Goal: Information Seeking & Learning: Learn about a topic

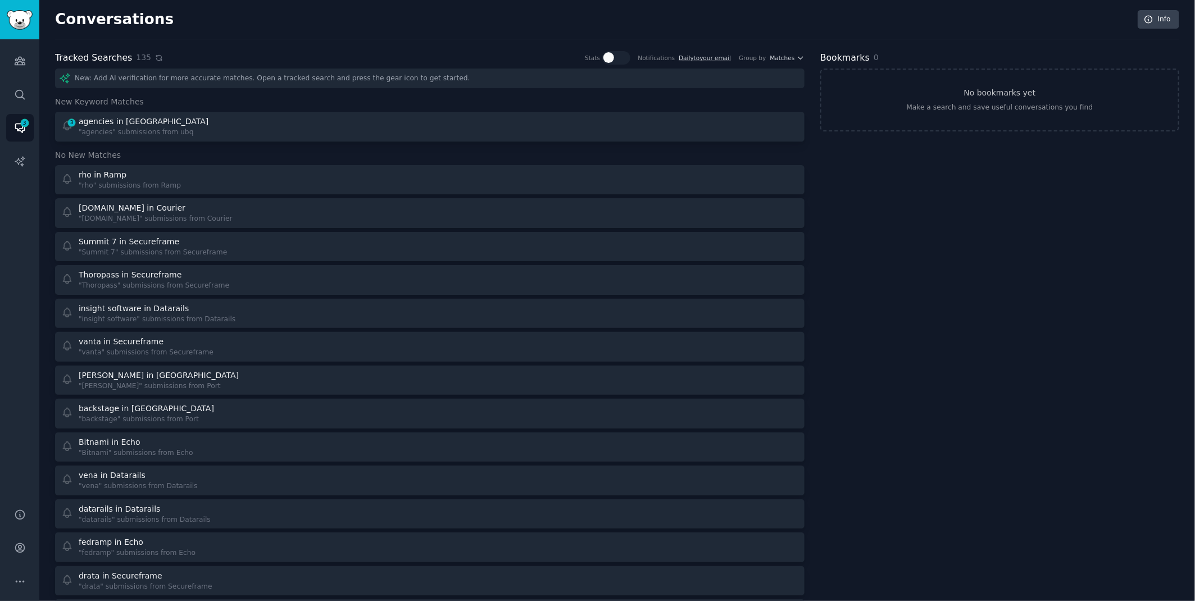
click at [155, 58] on icon at bounding box center [159, 58] width 8 height 8
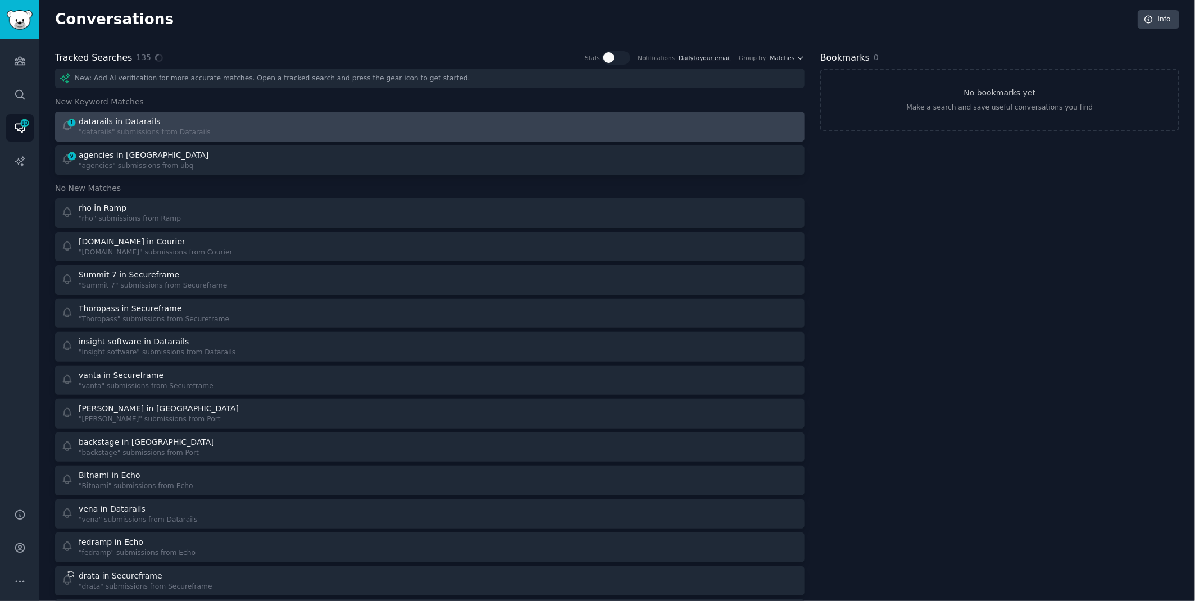
click at [157, 138] on link "1 datarails in Datarails "datarails" submissions from Datarails" at bounding box center [429, 127] width 749 height 30
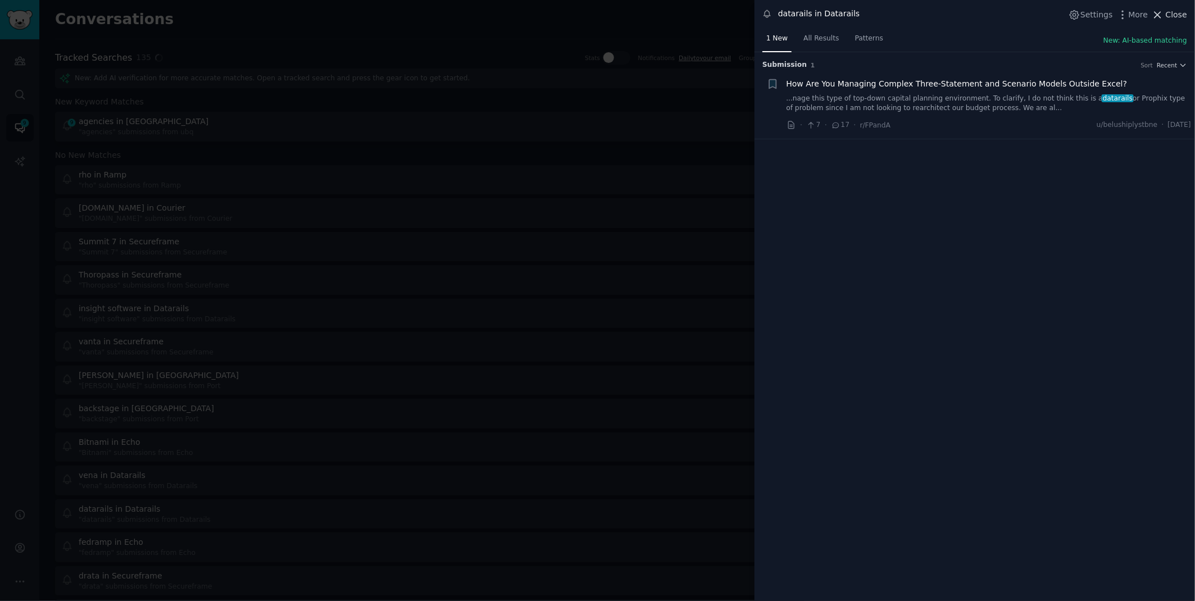
click at [1161, 18] on icon at bounding box center [1157, 15] width 12 height 12
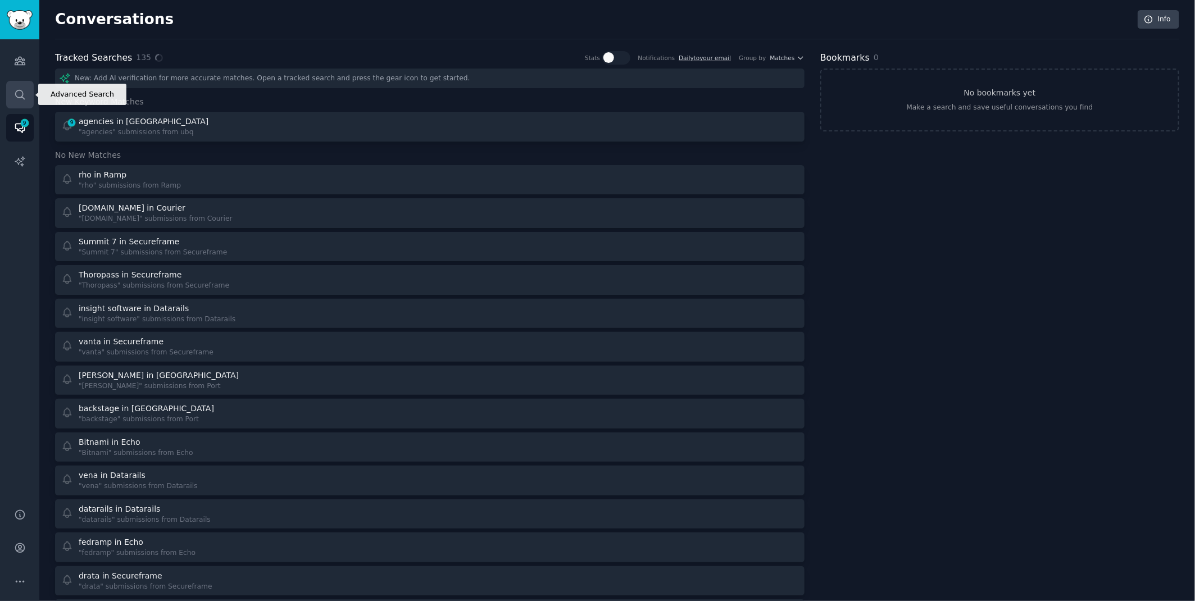
click at [18, 98] on icon "Sidebar" at bounding box center [20, 95] width 12 height 12
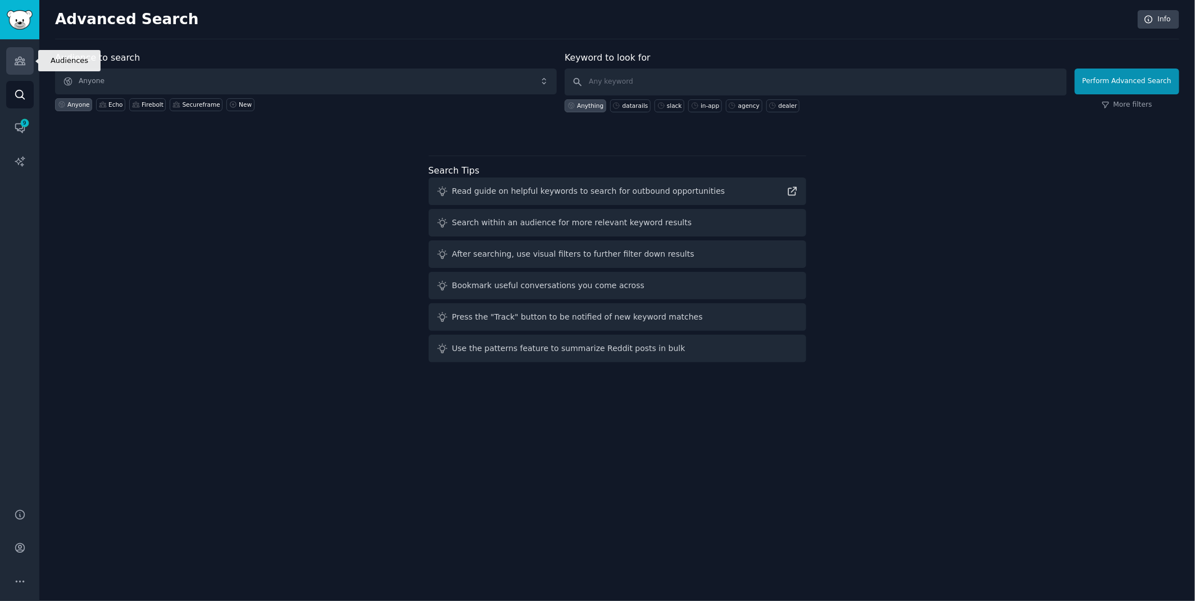
click at [8, 55] on link "Audiences" at bounding box center [20, 61] width 28 height 28
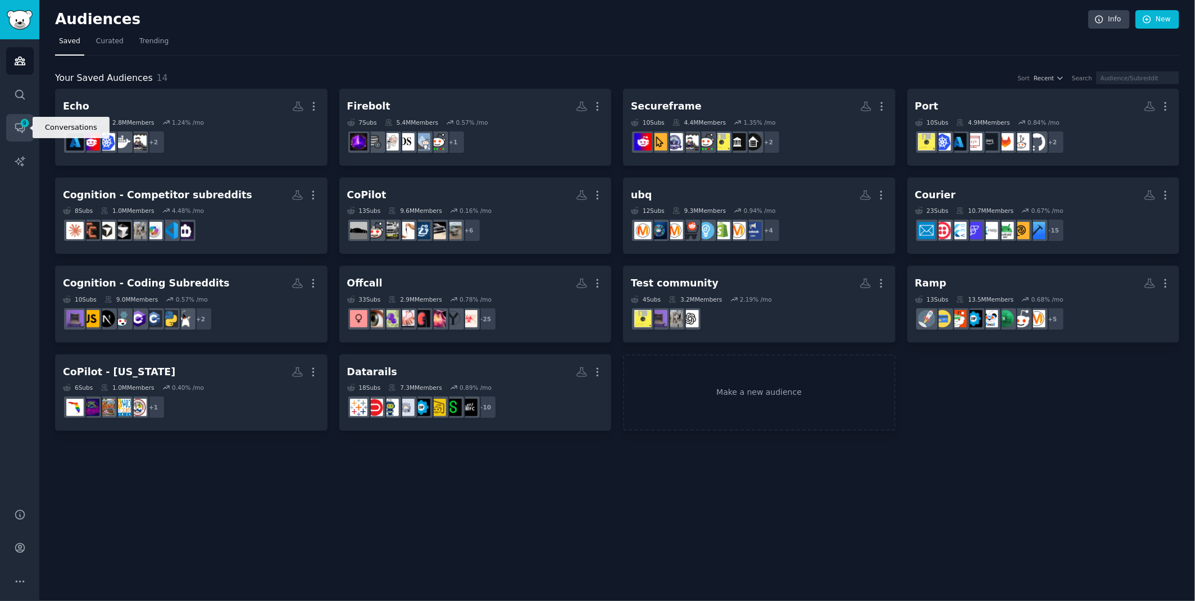
click at [15, 132] on icon "Sidebar" at bounding box center [20, 128] width 12 height 12
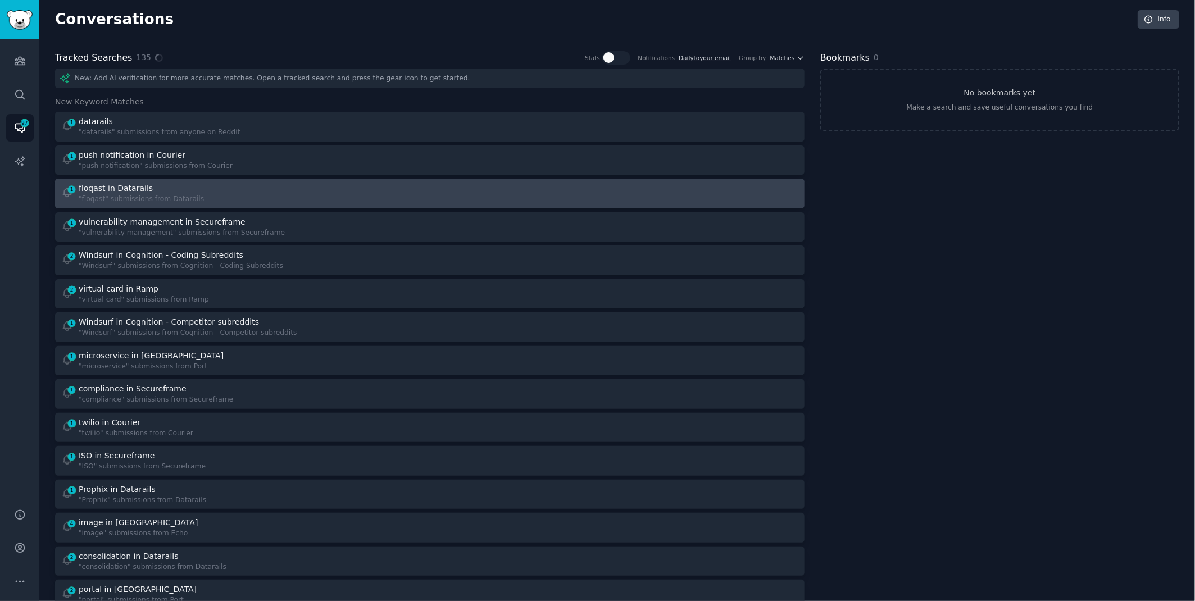
click at [225, 190] on div "1 floqast in Datarails "floqast" submissions from Datarails" at bounding box center [241, 194] width 361 height 22
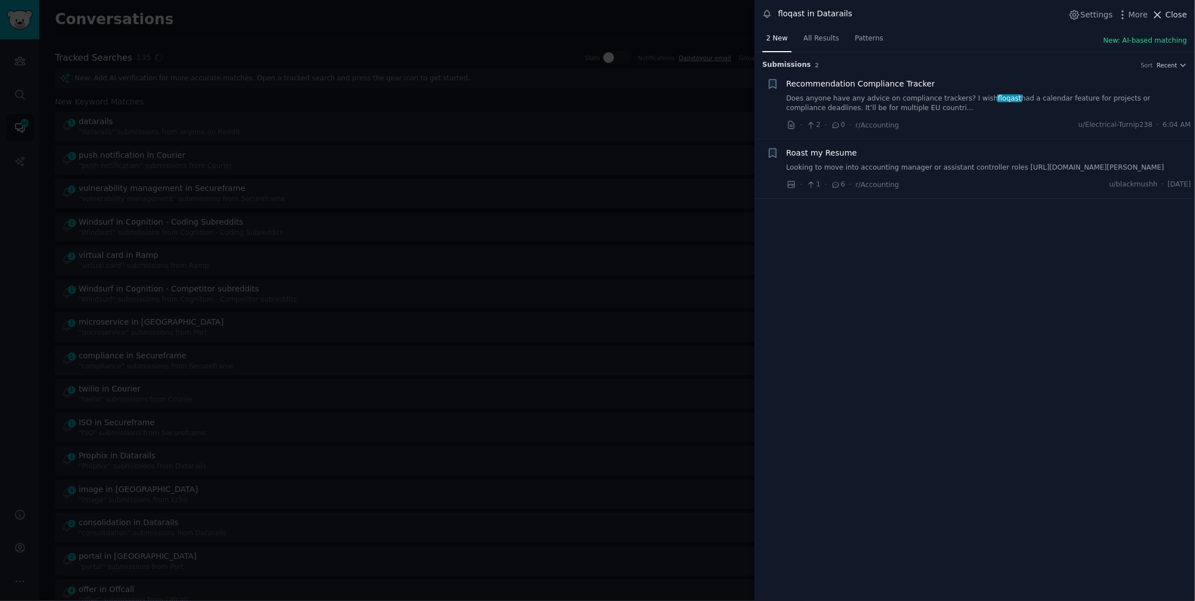
click at [1170, 17] on span "Close" at bounding box center [1175, 15] width 21 height 12
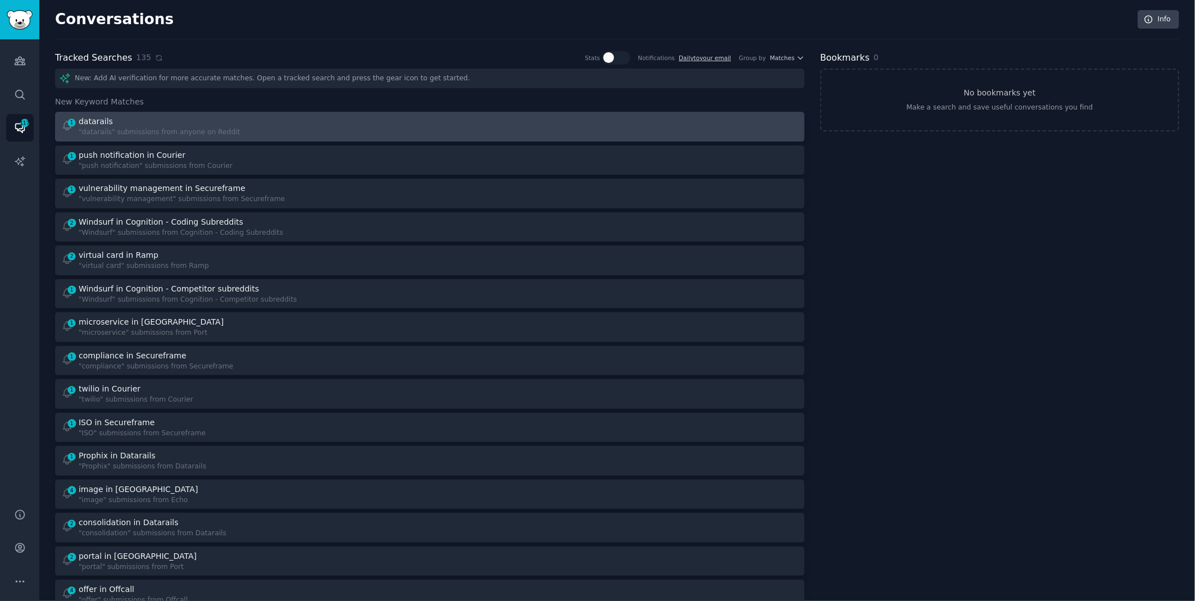
click at [282, 126] on div "1 datarails "datarails" submissions from anyone on Reddit" at bounding box center [241, 127] width 361 height 22
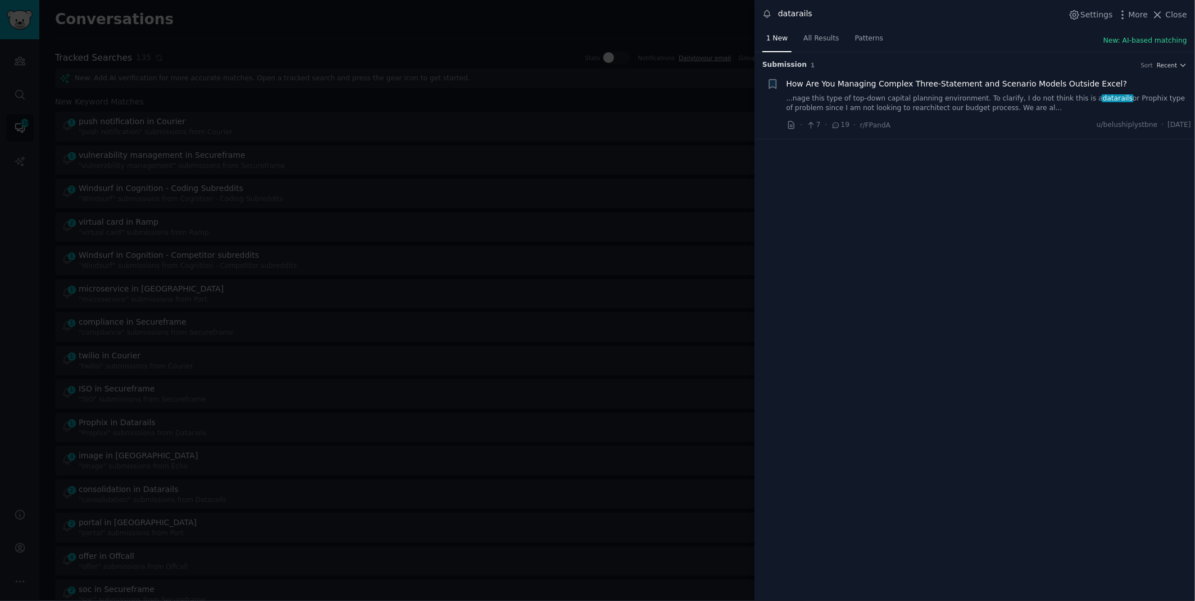
click at [1019, 102] on link "...nage this type of top-down capital planning environment. To clarify, I do no…" at bounding box center [988, 104] width 405 height 20
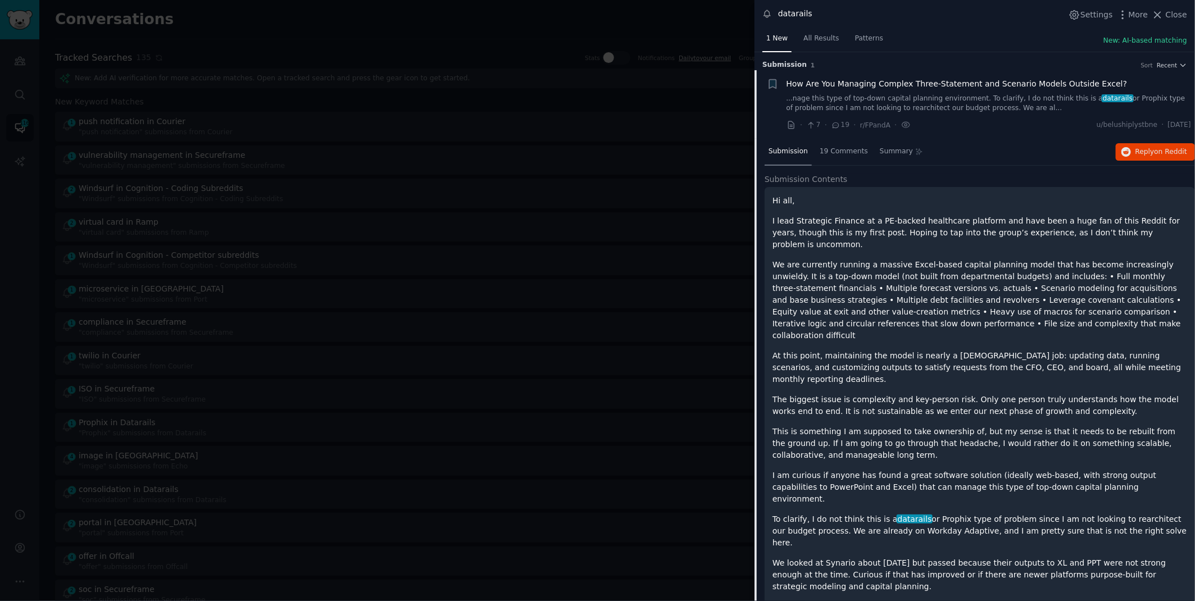
scroll to position [10, 0]
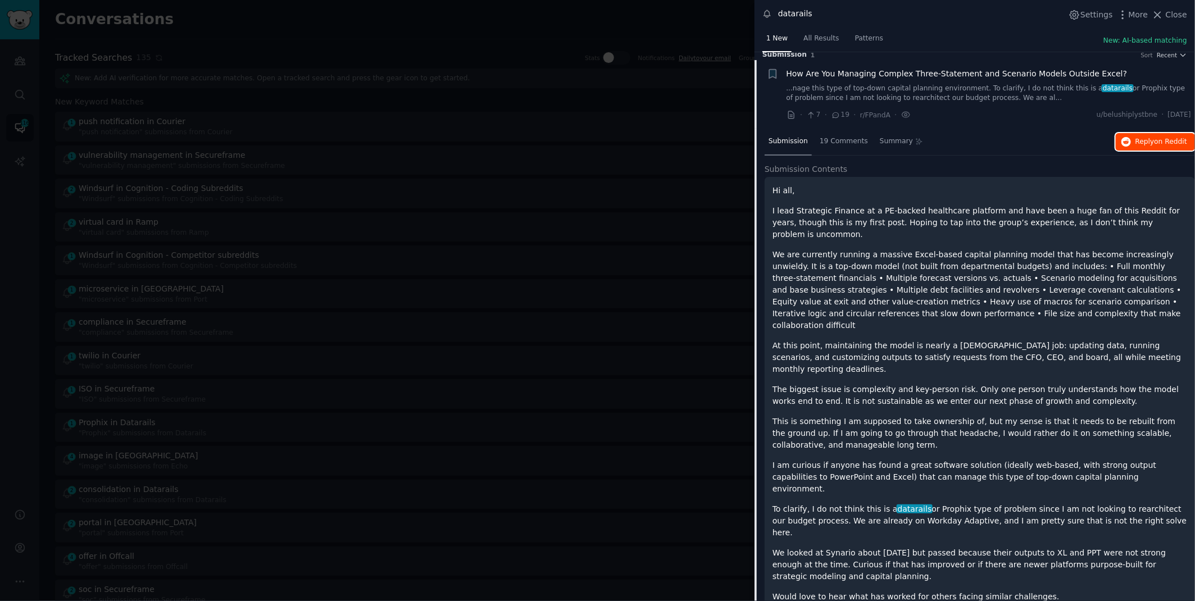
click at [1166, 138] on span "on Reddit" at bounding box center [1170, 142] width 33 height 8
click at [465, 33] on div at bounding box center [597, 300] width 1195 height 601
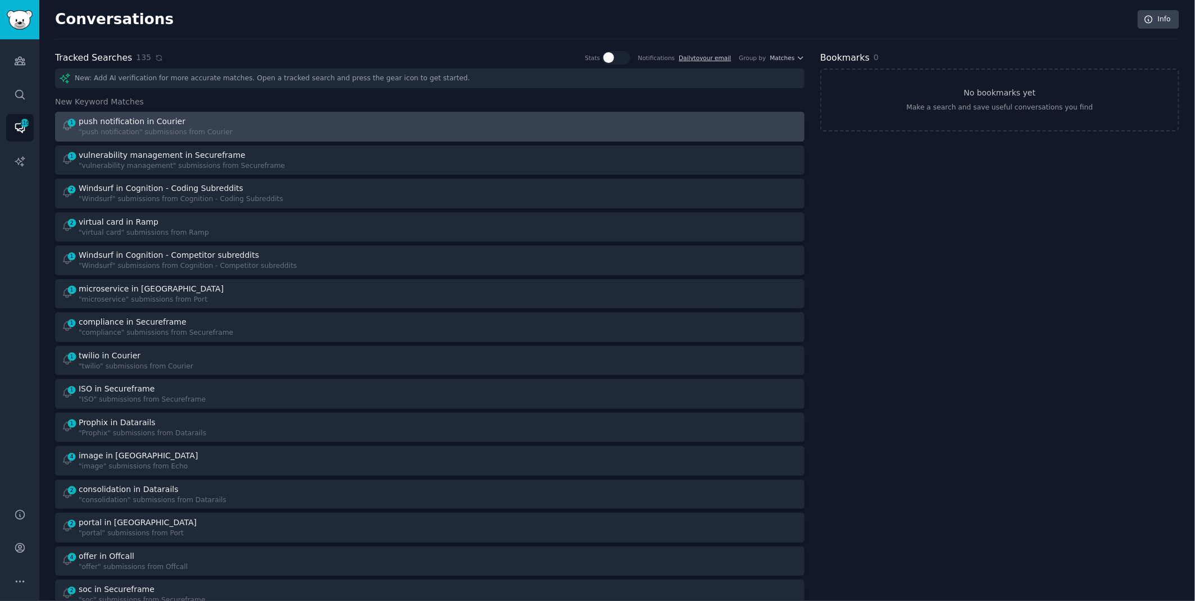
click at [310, 127] on div "1 push notification in Courier "push notification" submissions from Courier" at bounding box center [241, 127] width 361 height 22
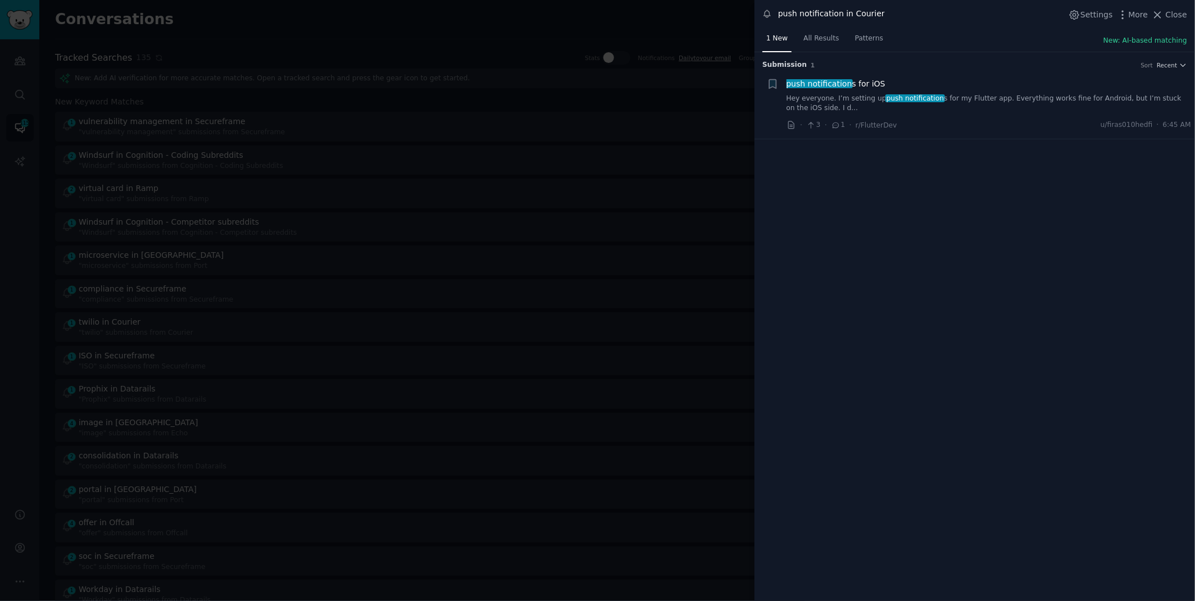
click at [893, 100] on span "push notification" at bounding box center [915, 98] width 60 height 8
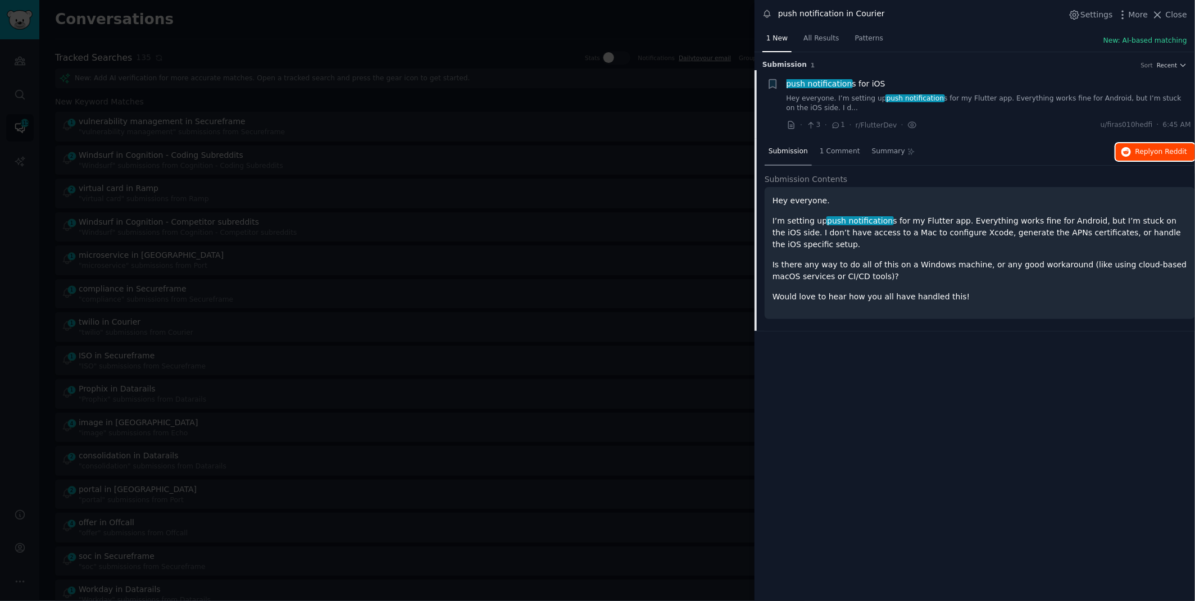
click at [1161, 153] on span "on Reddit" at bounding box center [1170, 152] width 33 height 8
click at [387, 35] on div at bounding box center [597, 300] width 1195 height 601
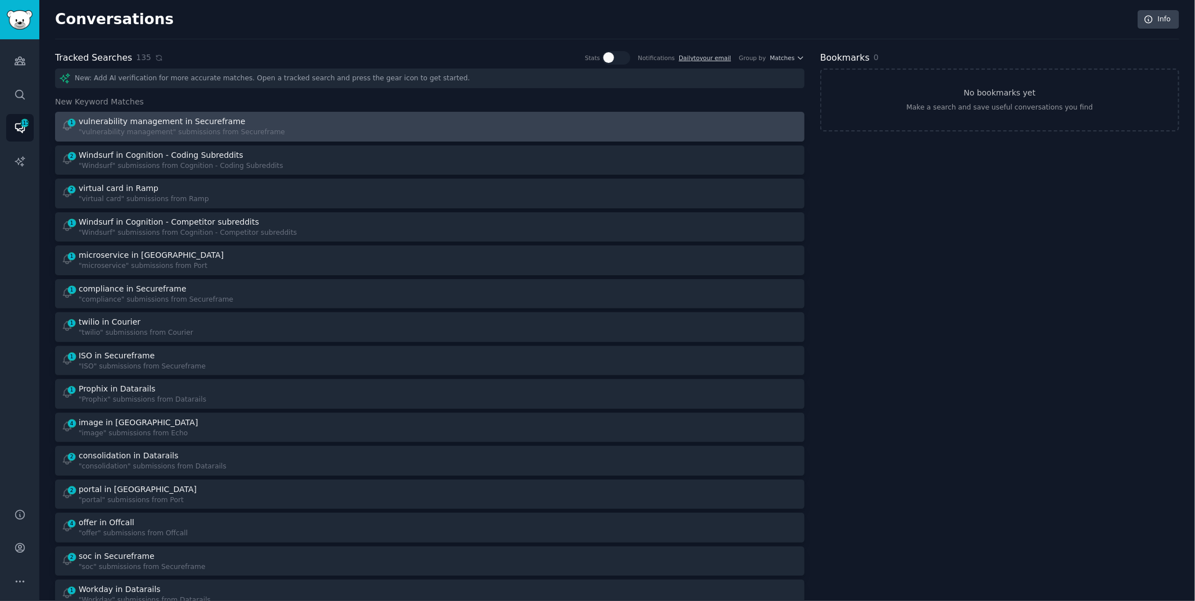
click at [285, 126] on div "1 vulnerability management in Secureframe "vulnerability management" submission…" at bounding box center [241, 127] width 361 height 22
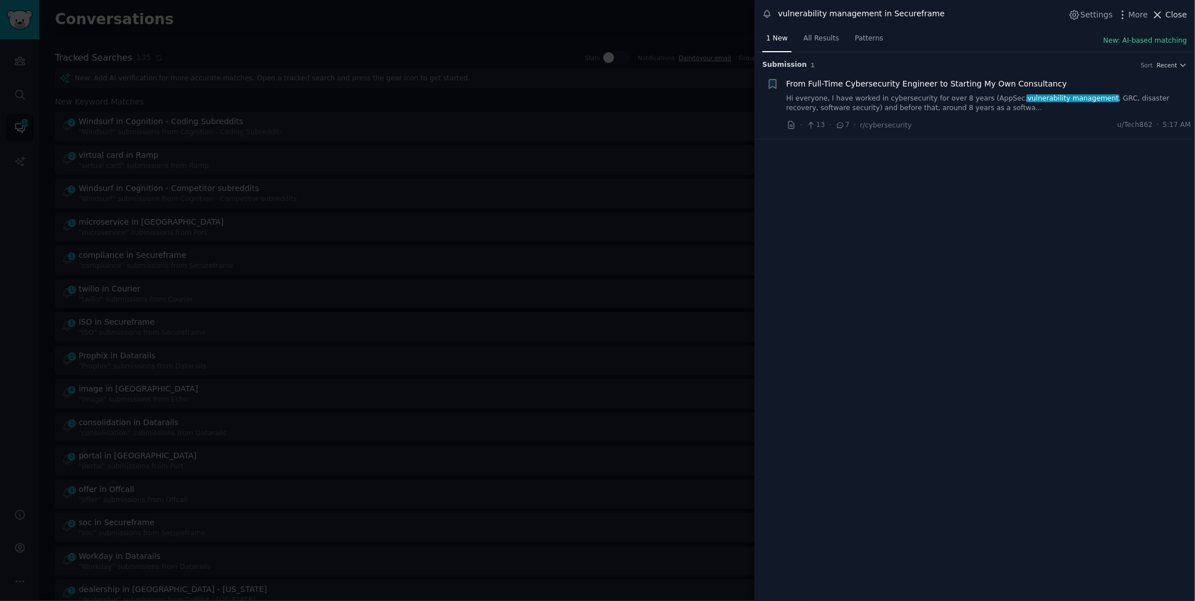
click at [1179, 11] on span "Close" at bounding box center [1175, 15] width 21 height 12
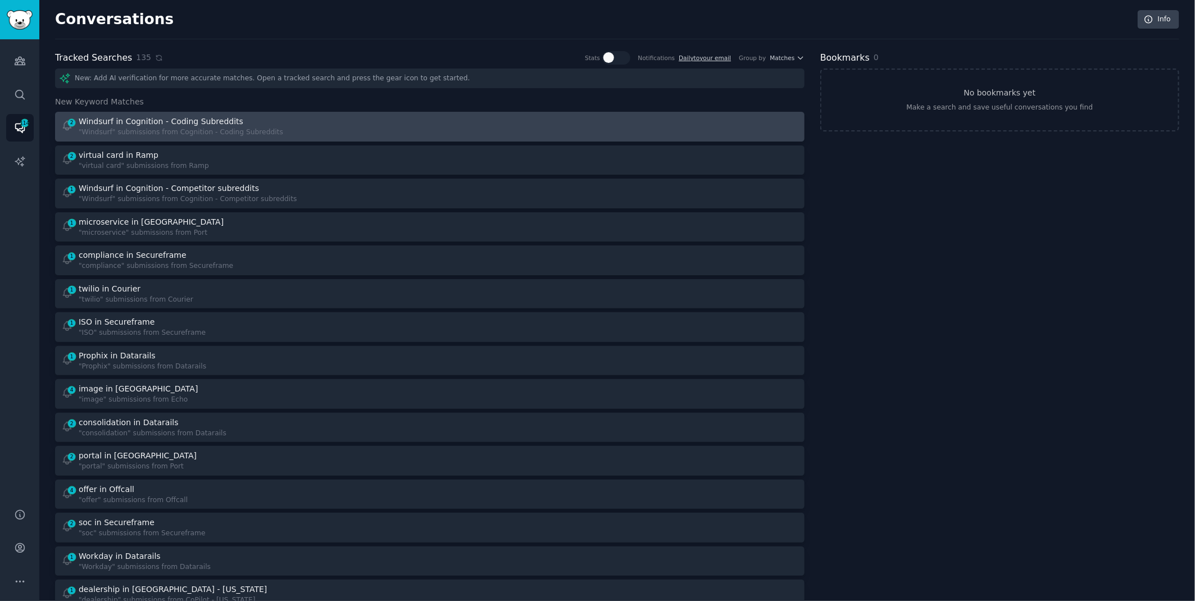
click at [360, 133] on div "2 Windsurf in Cognition - Coding Subreddits "Windsurf" submissions from Cogniti…" at bounding box center [241, 127] width 361 height 22
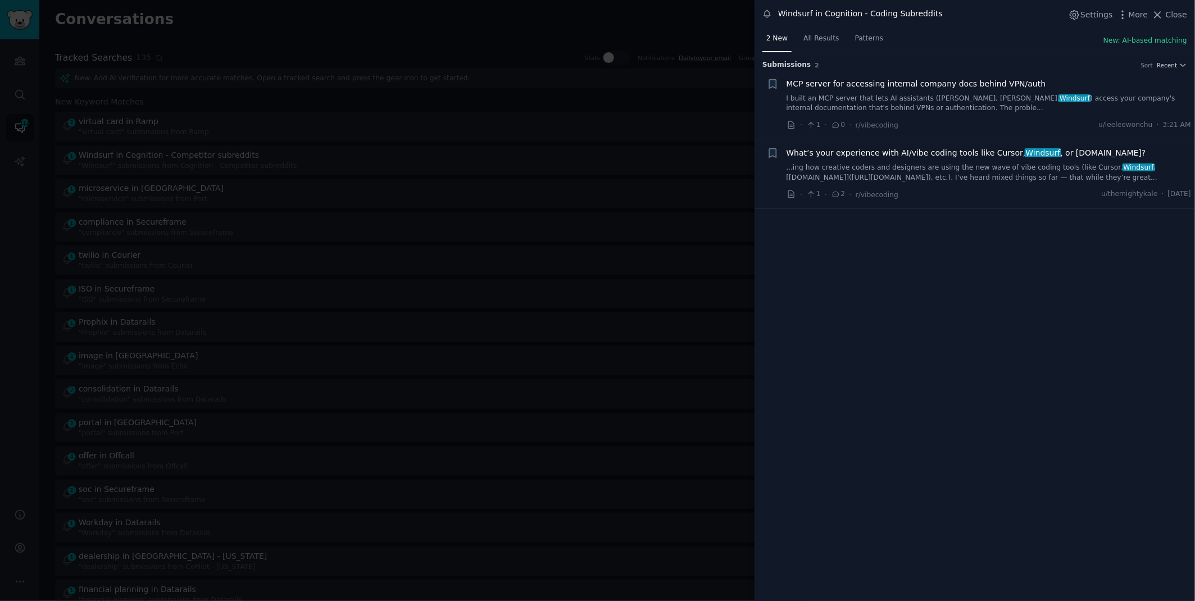
click at [984, 170] on link "...ing how creative coders and designers are using the new wave of vibe coding …" at bounding box center [988, 173] width 405 height 20
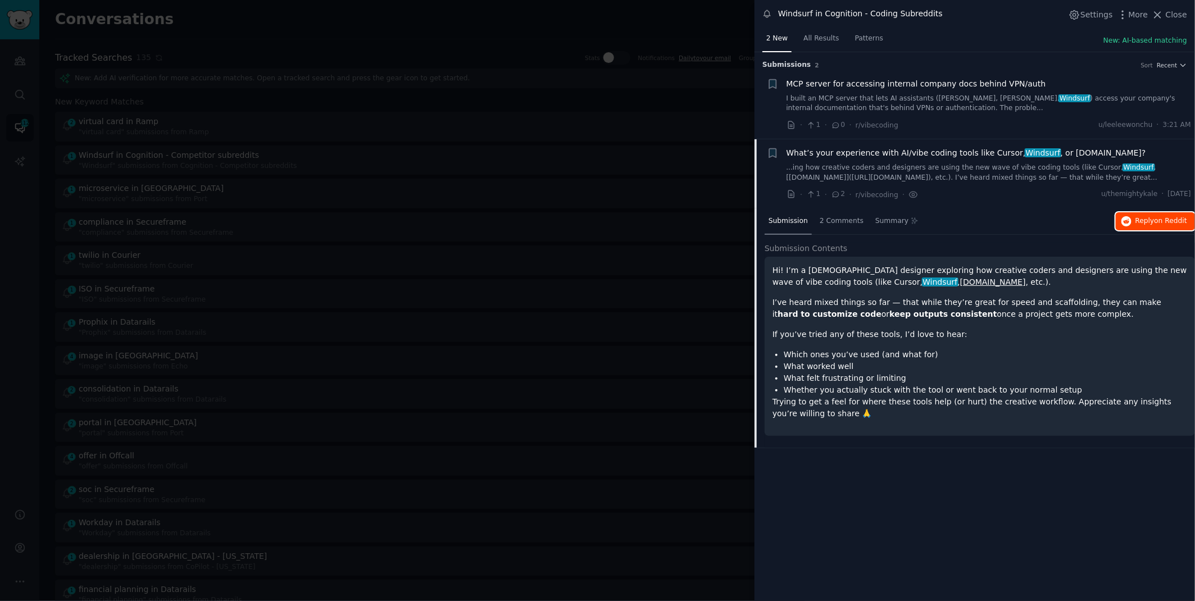
click at [1147, 220] on span "Reply on Reddit" at bounding box center [1161, 221] width 52 height 10
click at [548, 16] on div at bounding box center [597, 300] width 1195 height 601
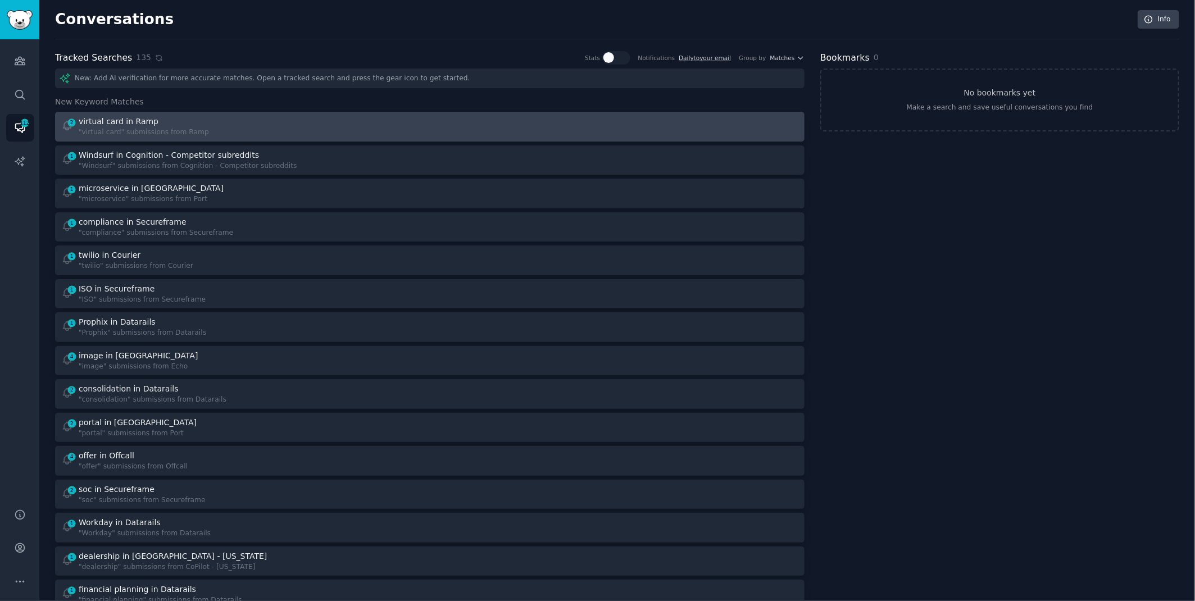
click at [307, 126] on div "2 virtual card in Ramp "virtual card" submissions from Ramp" at bounding box center [241, 127] width 361 height 22
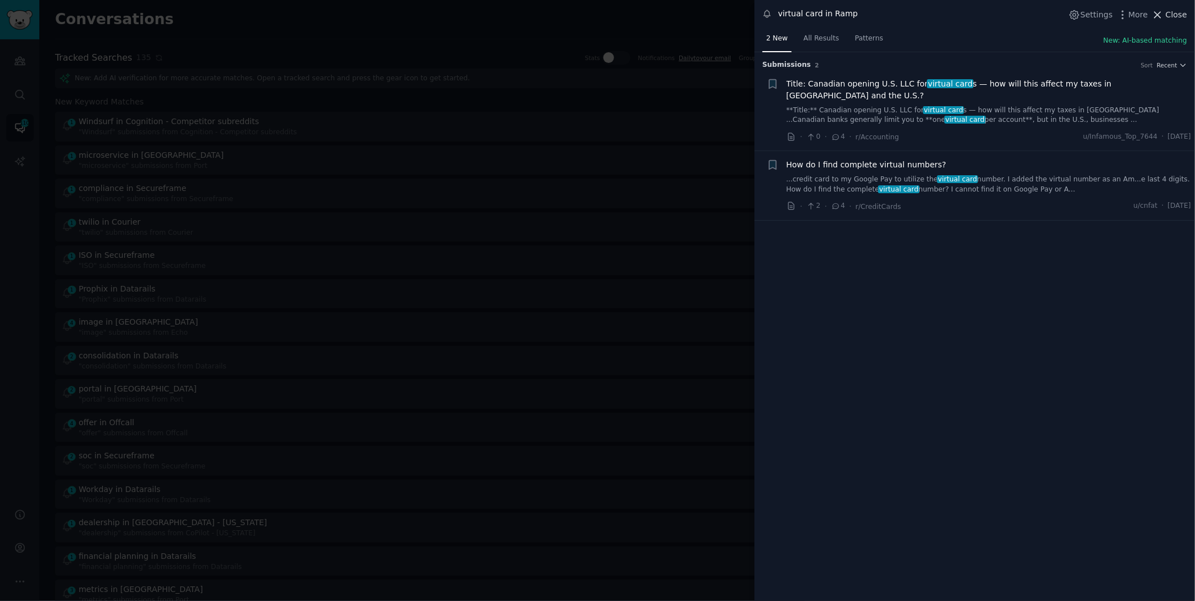
click at [1176, 16] on span "Close" at bounding box center [1175, 15] width 21 height 12
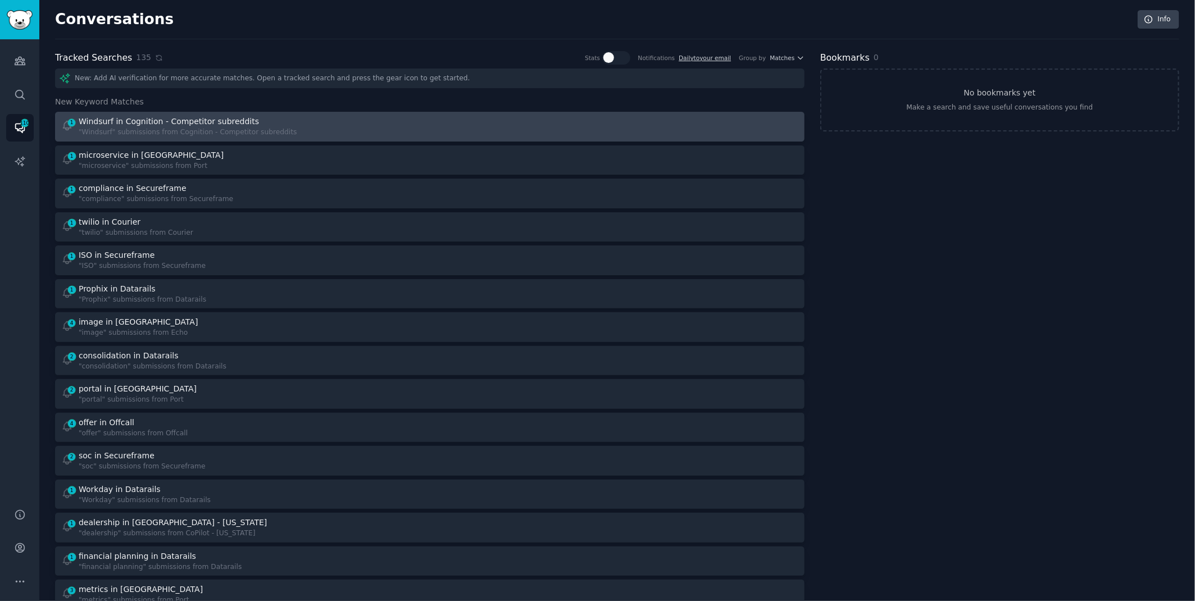
click at [361, 116] on div "1 Windsurf in Cognition - Competitor subreddits "Windsurf" submissions from Cog…" at bounding box center [241, 127] width 361 height 22
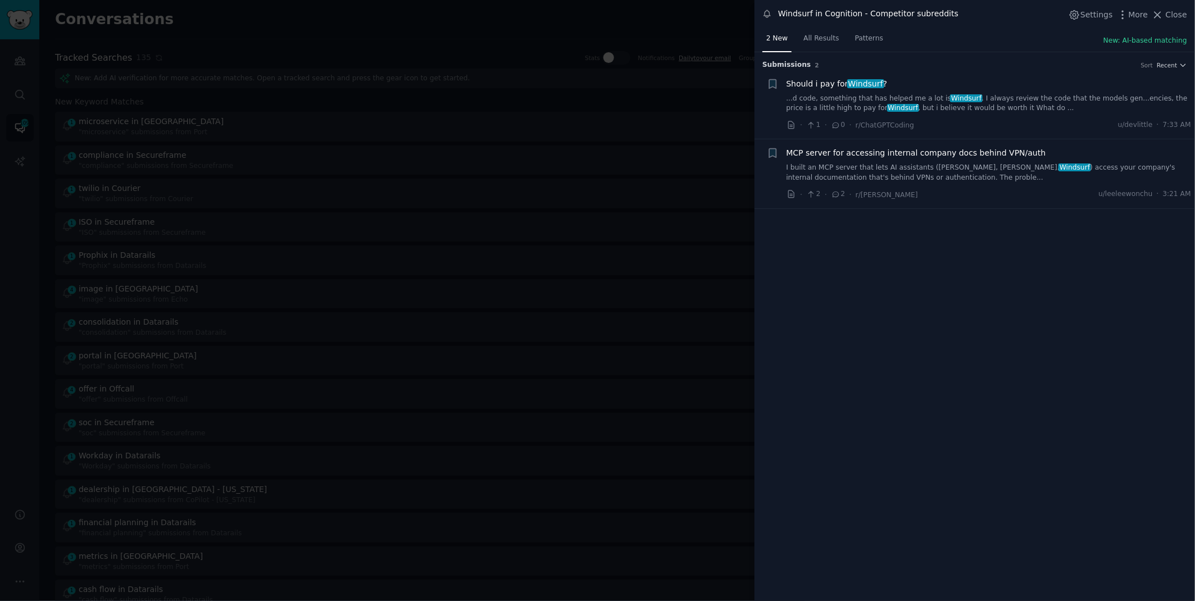
click at [835, 95] on link "...d code, something that has helped me a lot is Windsurf . I always review the…" at bounding box center [988, 104] width 405 height 20
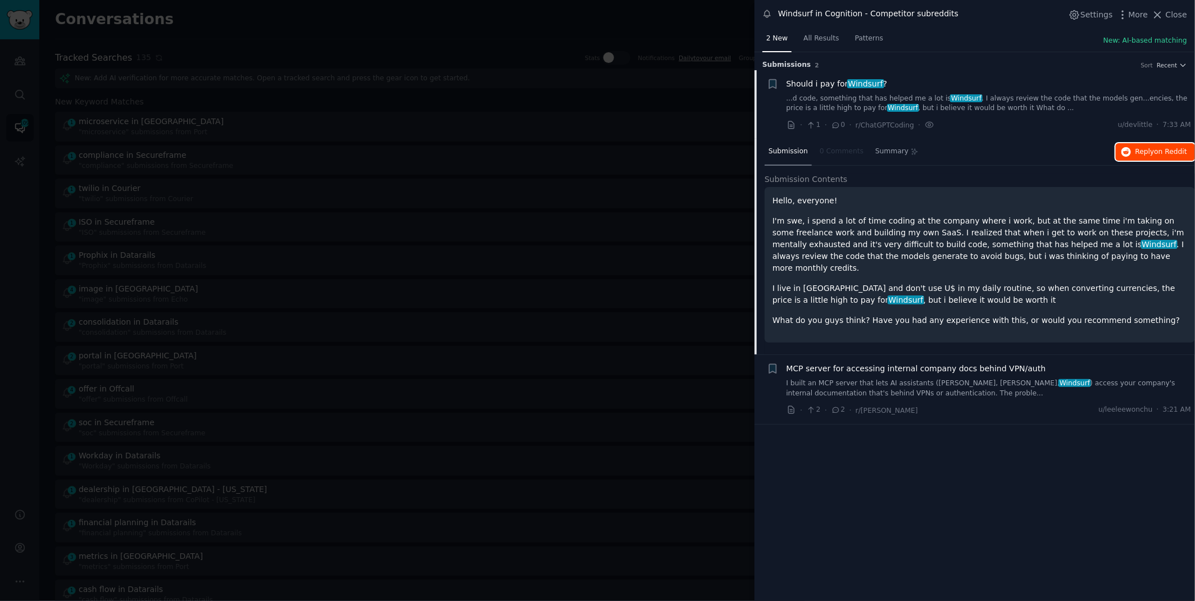
click at [1160, 153] on span "on Reddit" at bounding box center [1170, 152] width 33 height 8
click at [550, 25] on div at bounding box center [597, 300] width 1195 height 601
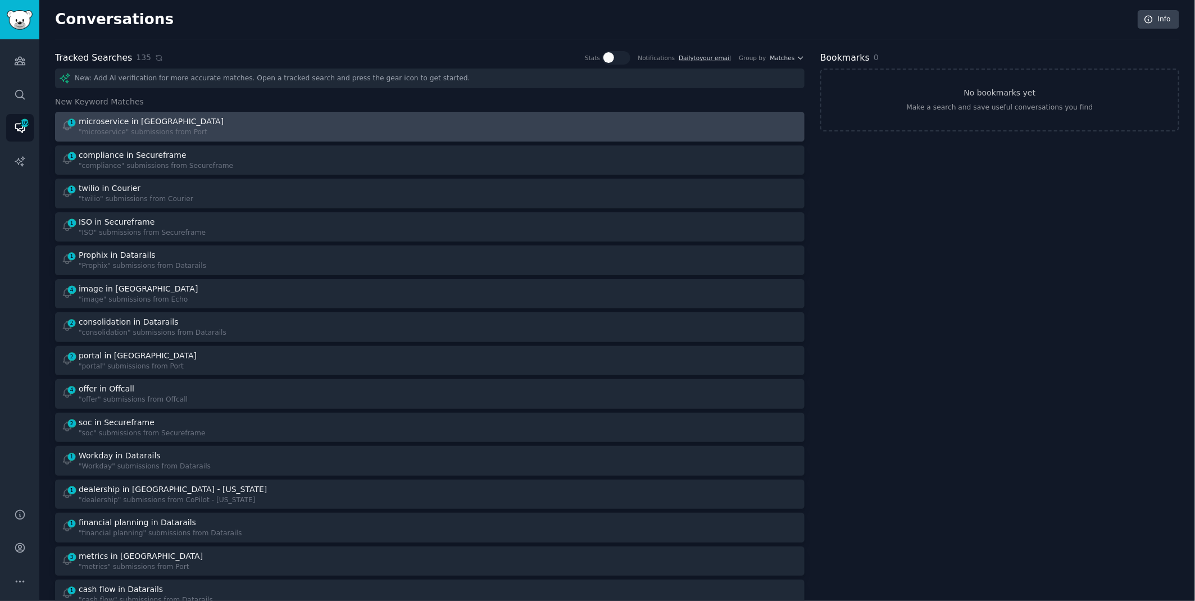
click at [271, 124] on div "1 microservice in Port "microservice" submissions from Port" at bounding box center [241, 127] width 361 height 22
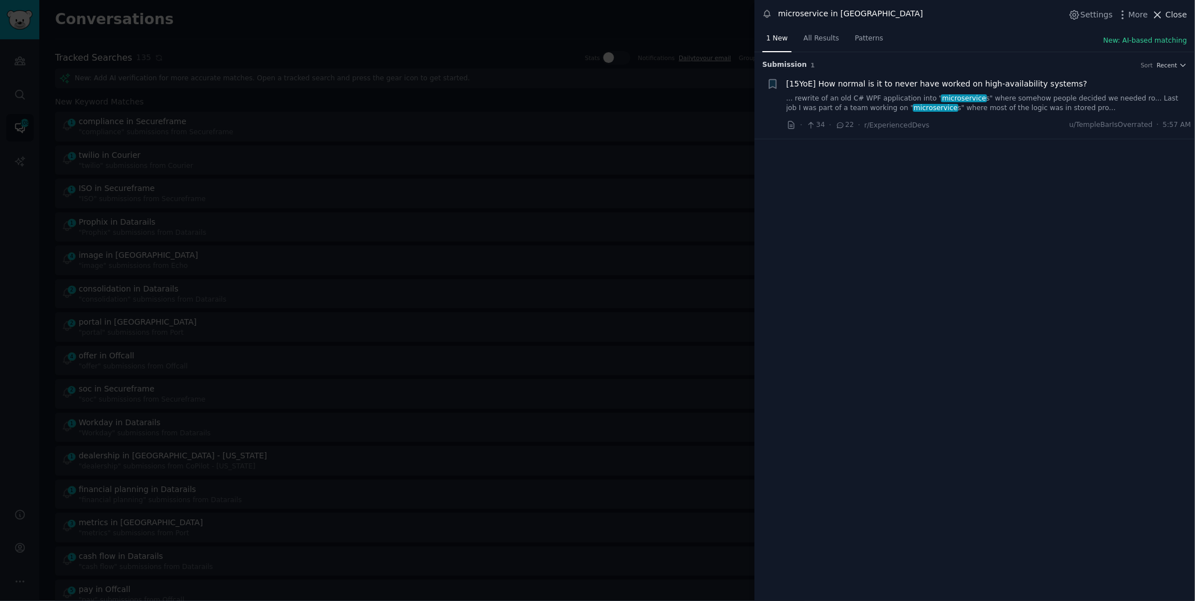
click at [1172, 16] on span "Close" at bounding box center [1175, 15] width 21 height 12
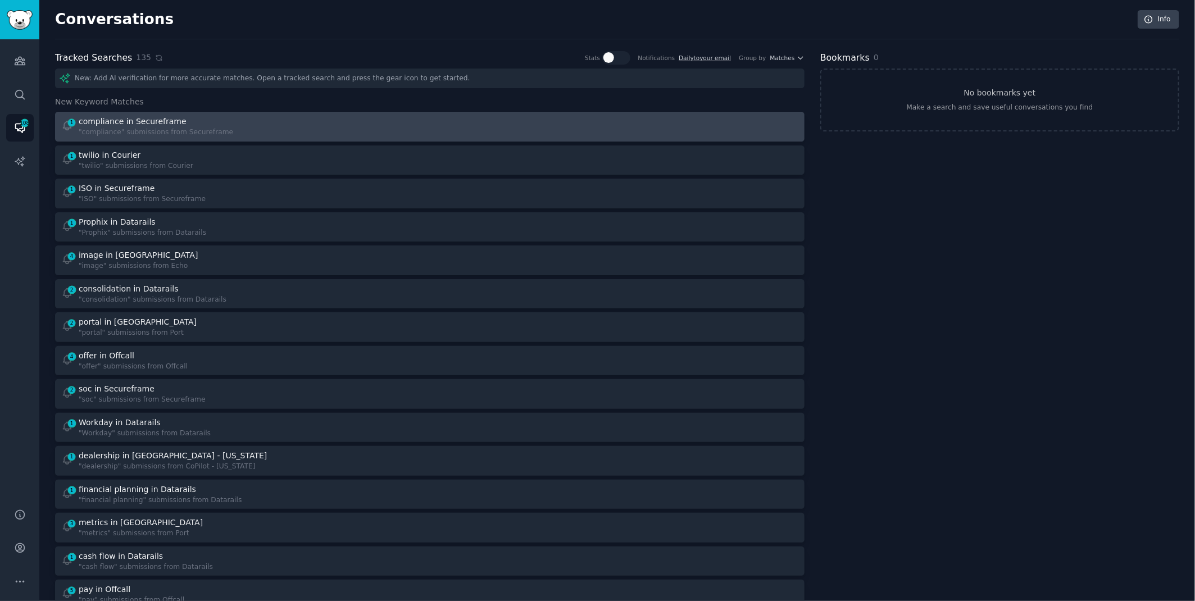
click at [368, 134] on div "1 compliance in Secureframe "compliance" submissions from Secureframe" at bounding box center [241, 127] width 361 height 22
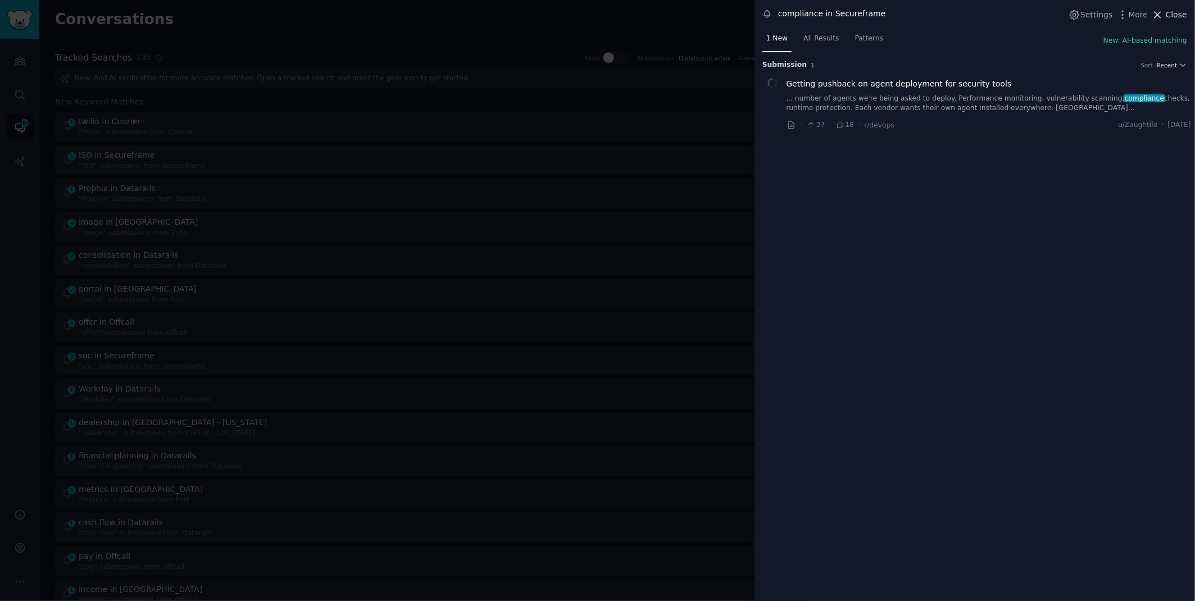
click at [1169, 16] on span "Close" at bounding box center [1175, 15] width 21 height 12
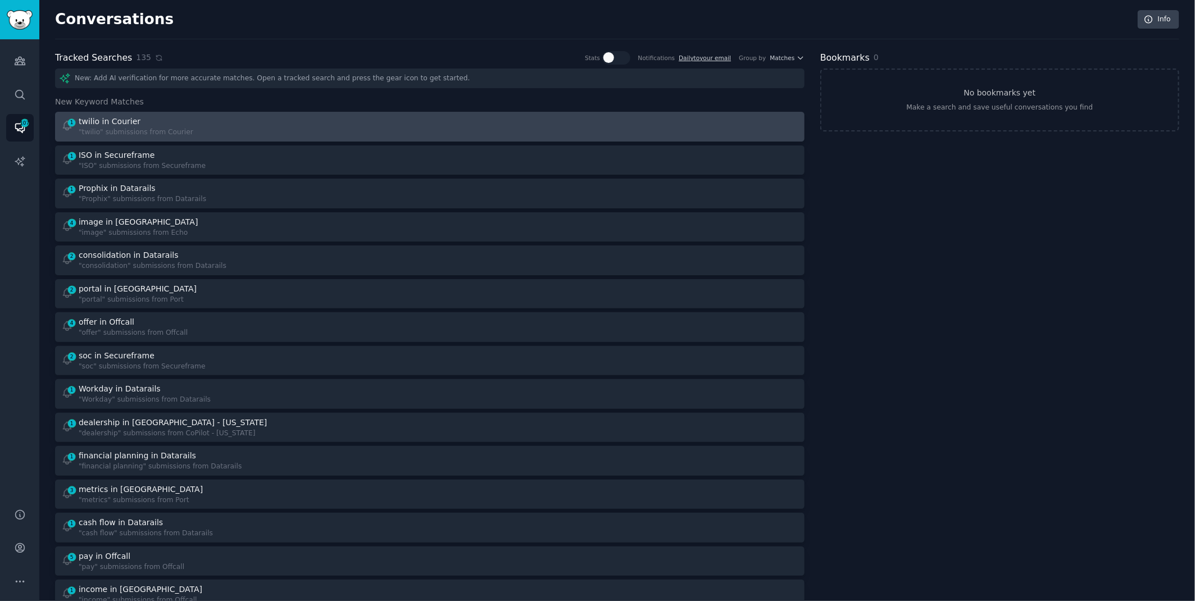
click at [491, 120] on div at bounding box center [617, 127] width 361 height 22
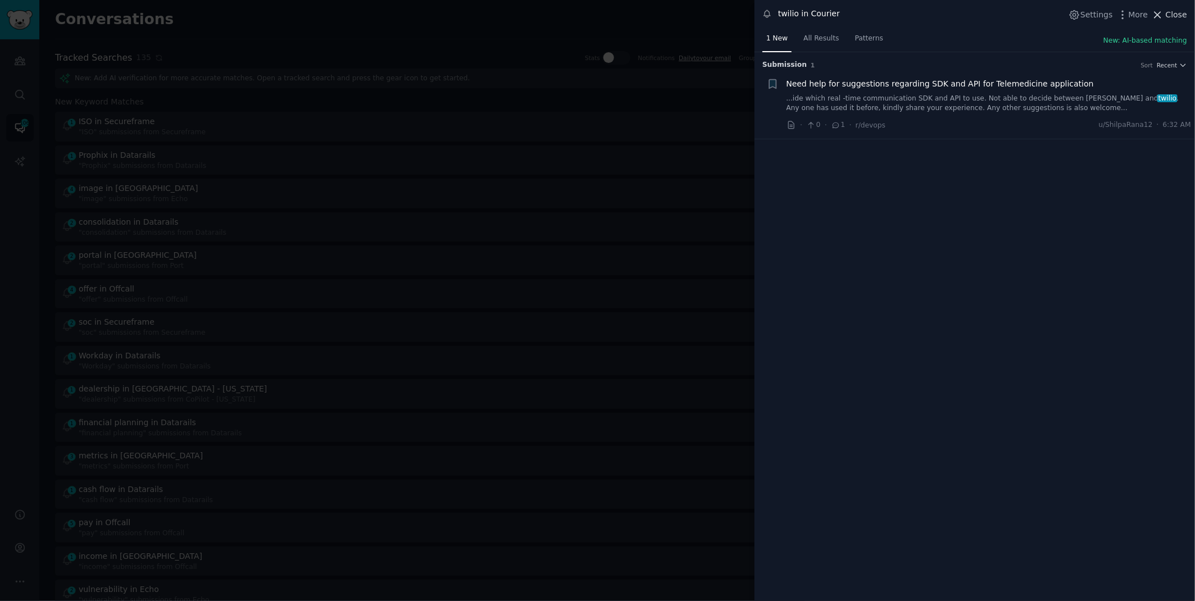
click at [1172, 11] on span "Close" at bounding box center [1175, 15] width 21 height 12
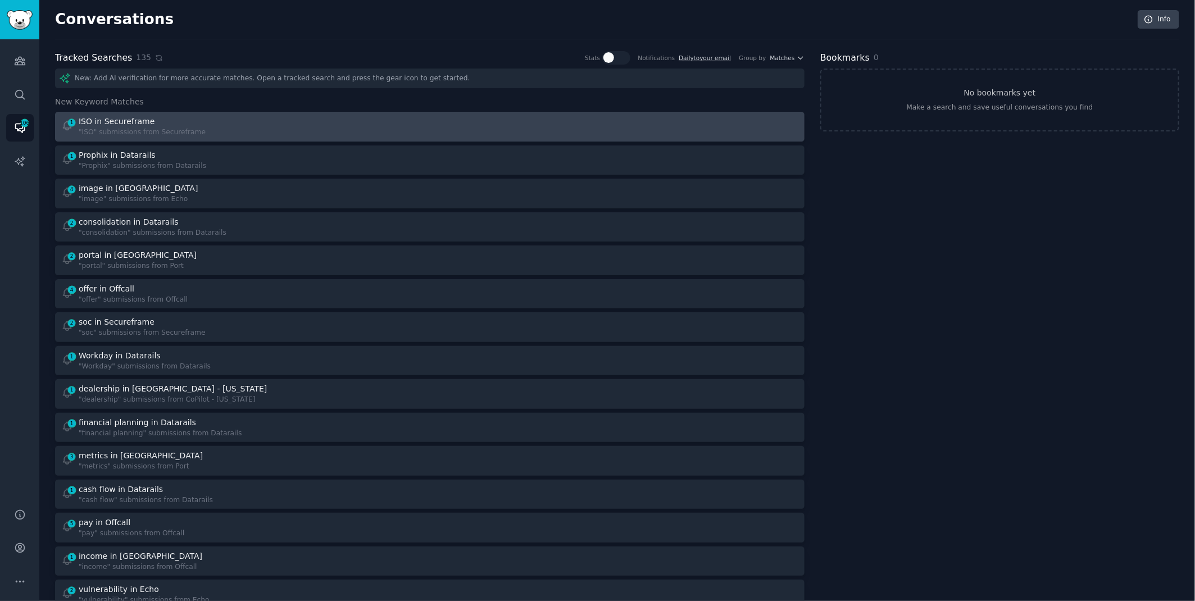
click at [394, 132] on div "1 ISO in Secureframe "ISO" submissions from Secureframe" at bounding box center [241, 127] width 361 height 22
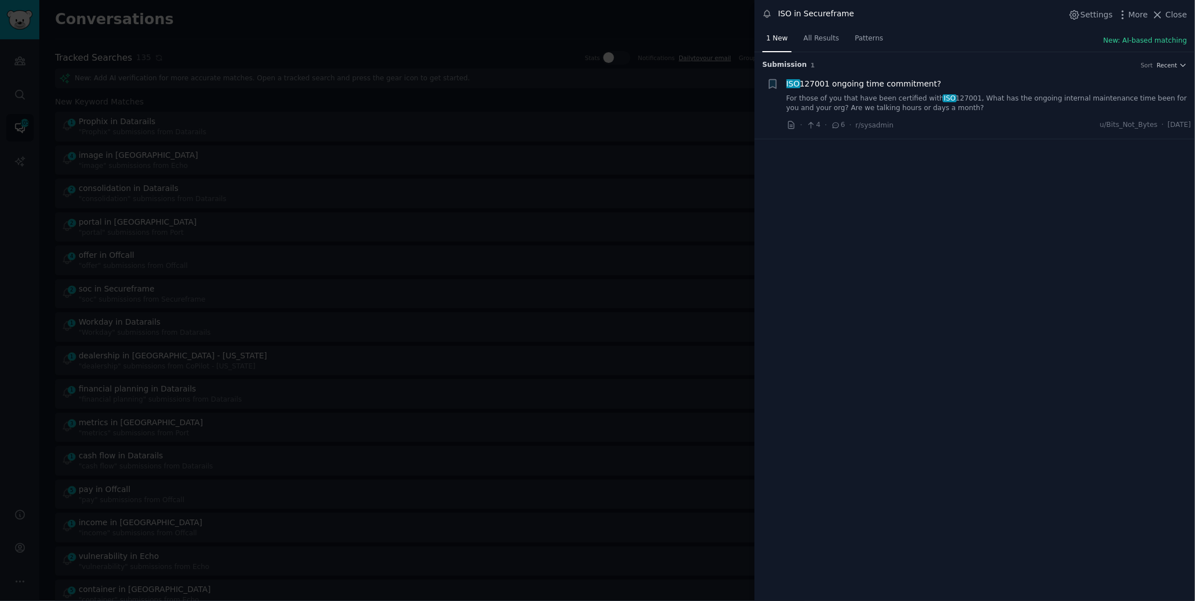
click at [1026, 98] on link "For those of you that have been certified with ISO 127001, What has the ongoing…" at bounding box center [988, 104] width 405 height 20
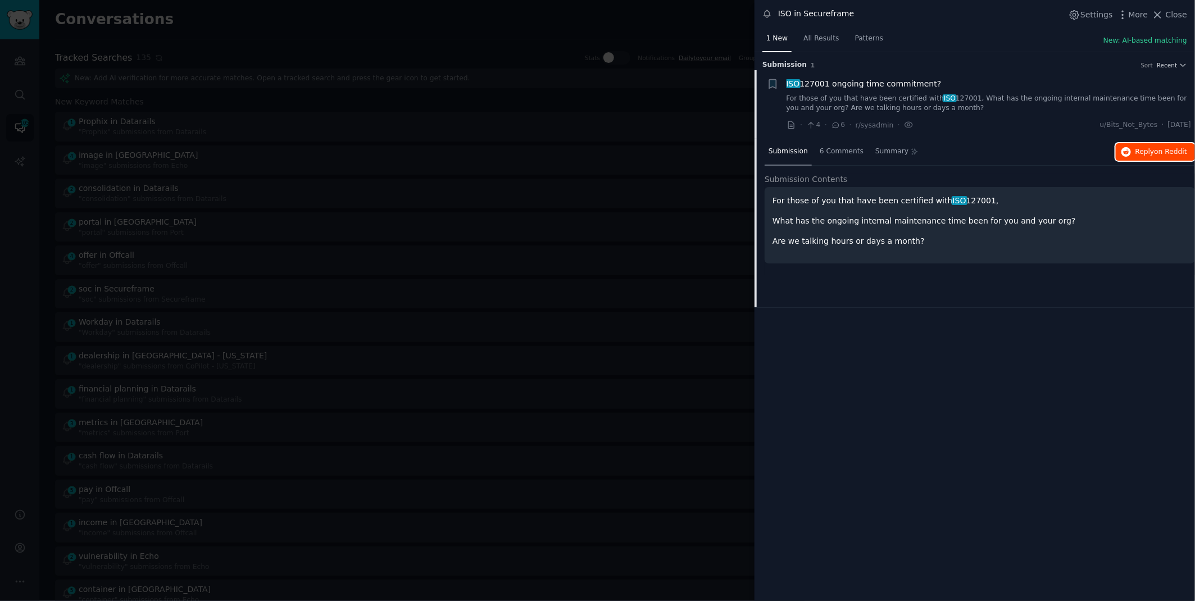
click at [1152, 149] on span "Reply on Reddit" at bounding box center [1161, 152] width 52 height 10
click at [384, 31] on div at bounding box center [597, 300] width 1195 height 601
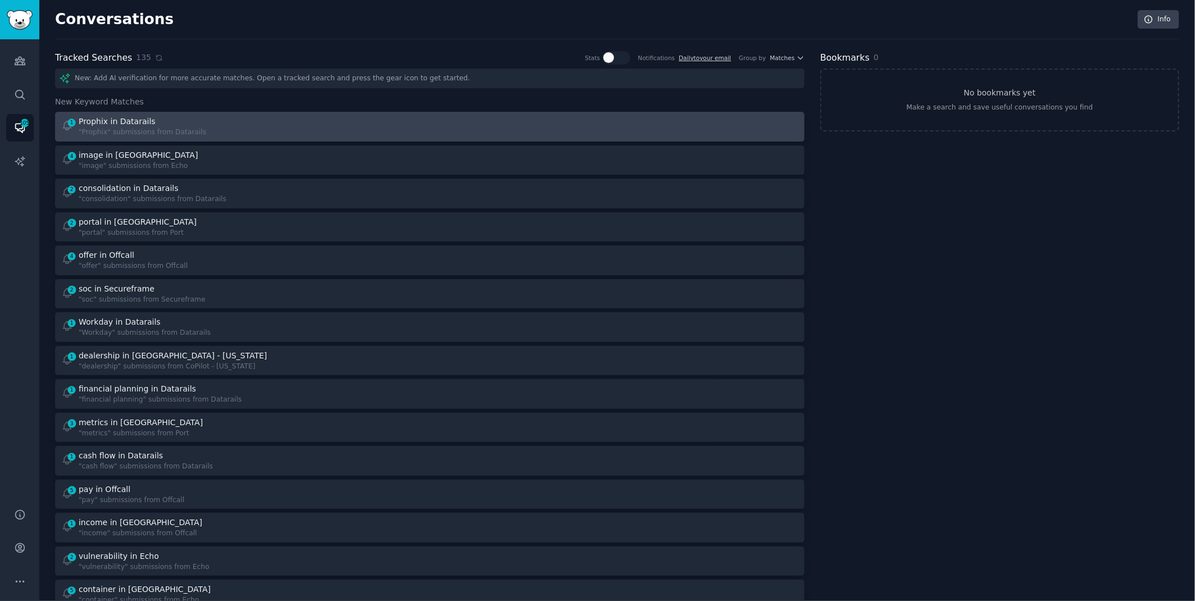
click at [321, 129] on div "1 Prophix in Datarails "Prophix" submissions from Datarails" at bounding box center [241, 127] width 361 height 22
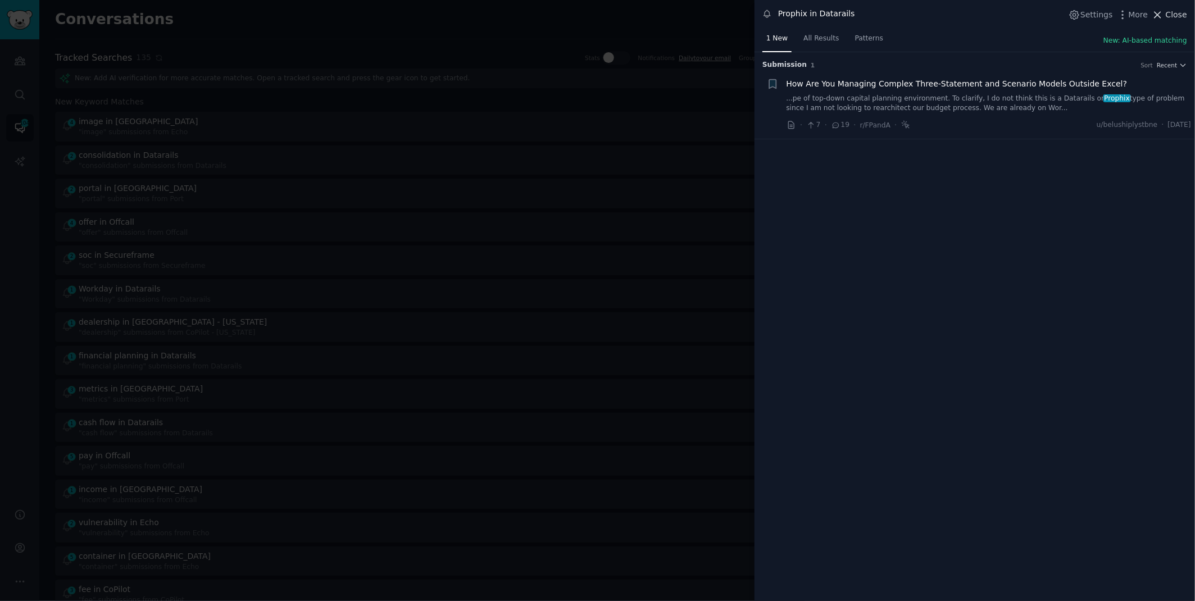
click at [1182, 13] on span "Close" at bounding box center [1175, 15] width 21 height 12
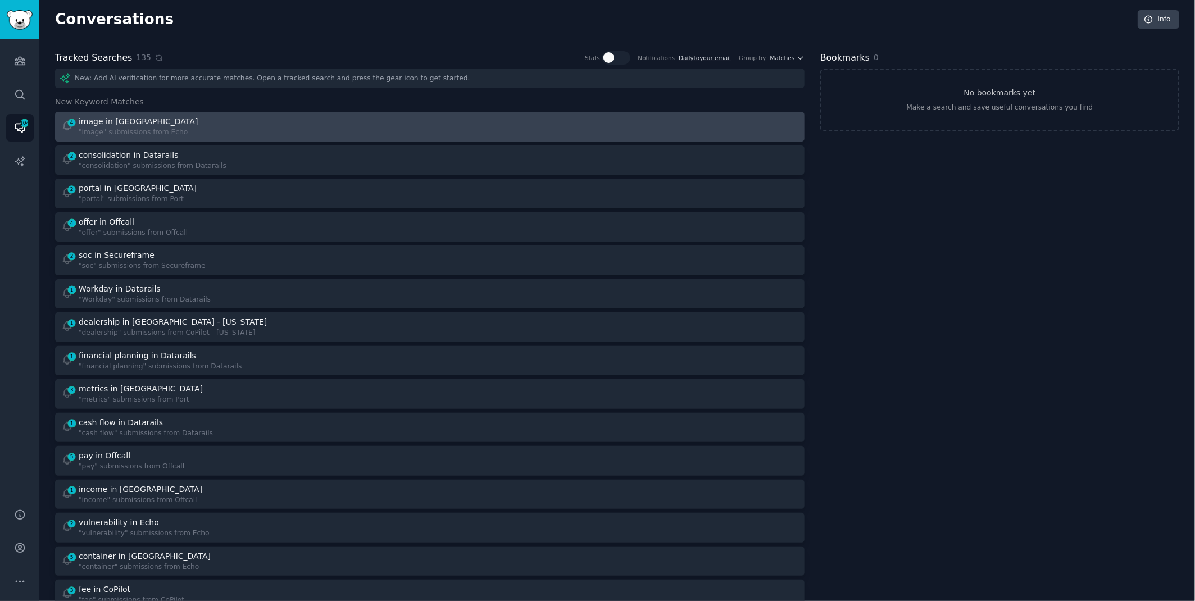
click at [401, 131] on div "4 image in Echo "image" submissions from Echo" at bounding box center [241, 127] width 361 height 22
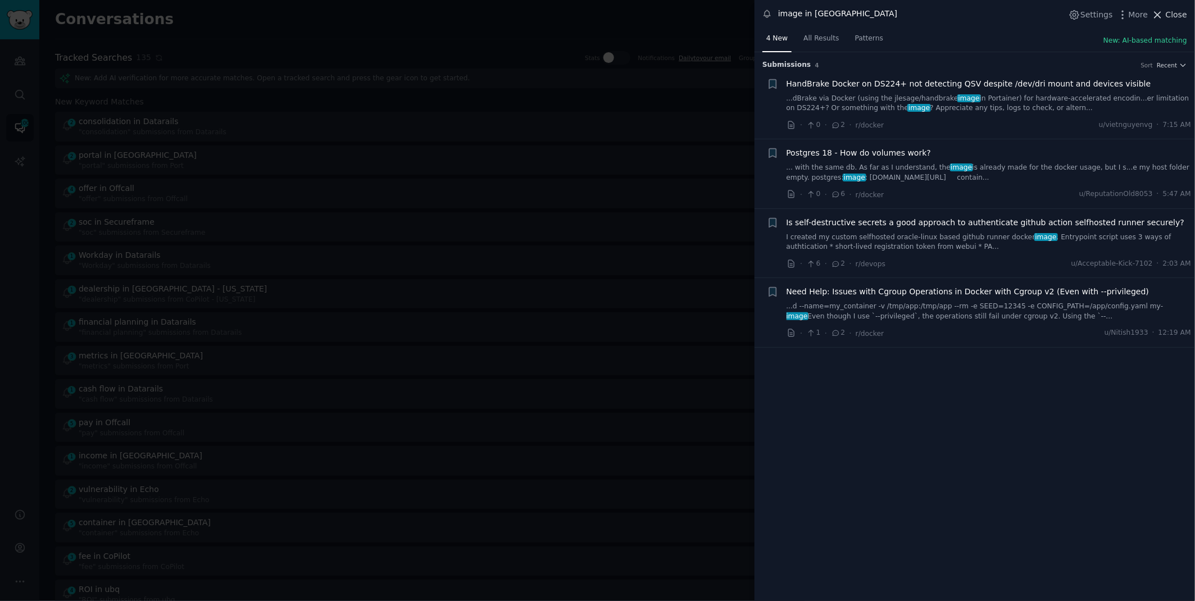
click at [1173, 18] on span "Close" at bounding box center [1175, 15] width 21 height 12
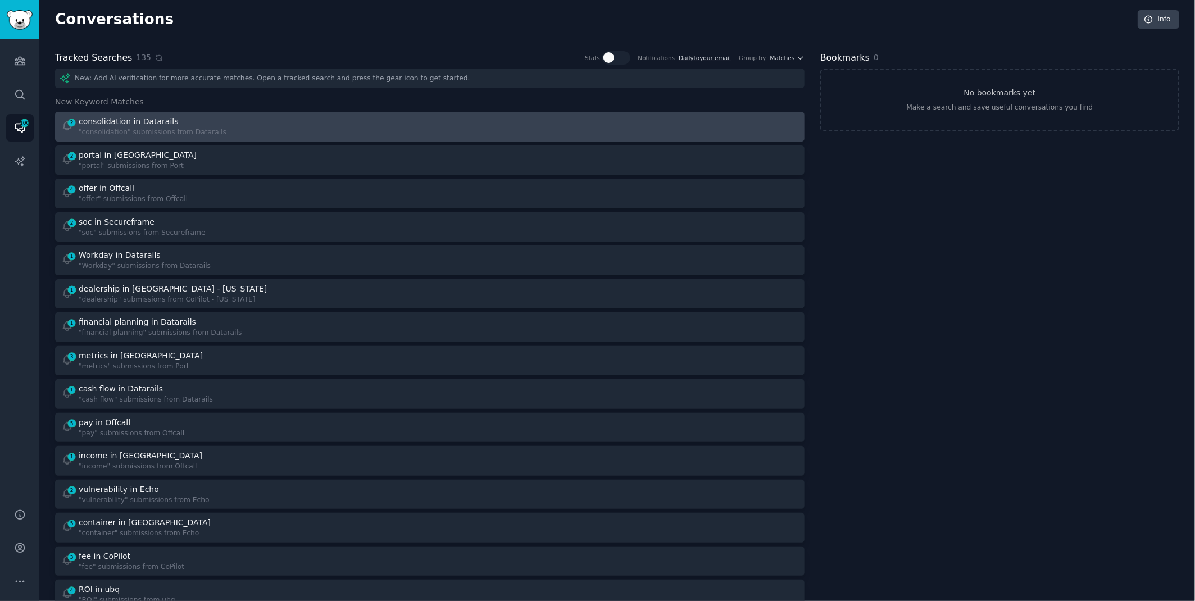
click at [440, 131] on div at bounding box center [617, 127] width 361 height 22
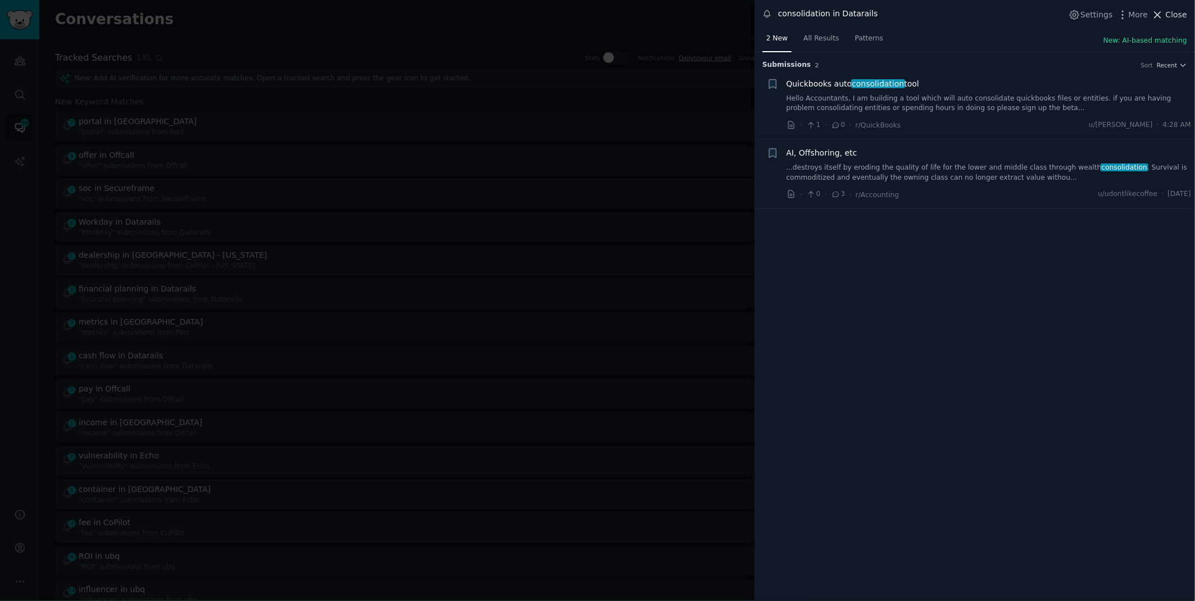
click at [1173, 18] on span "Close" at bounding box center [1175, 15] width 21 height 12
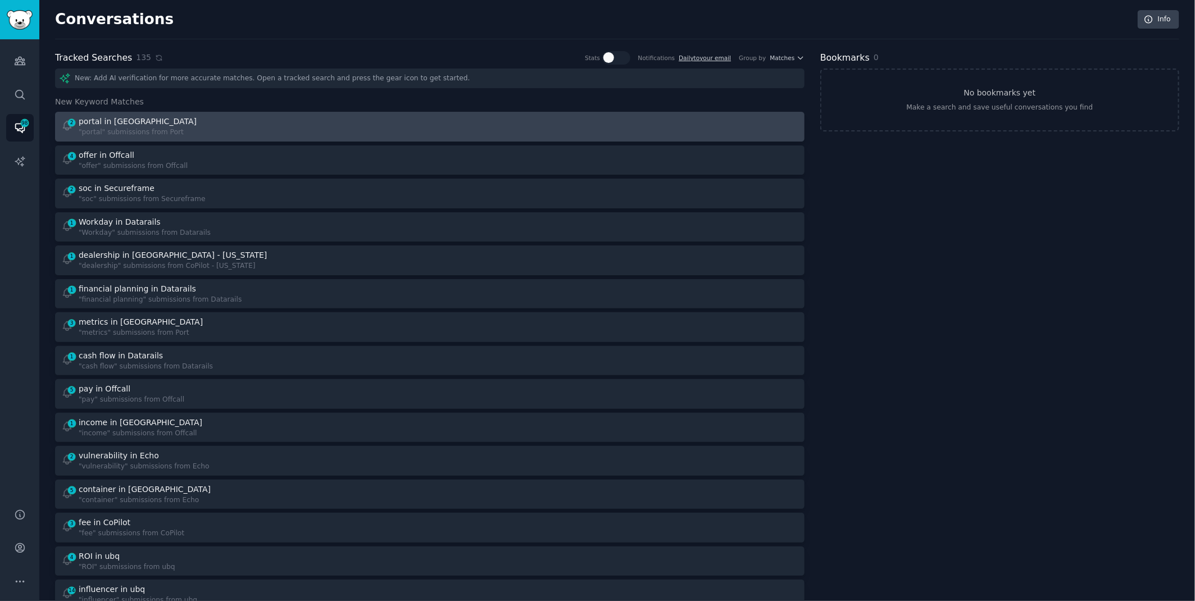
click at [296, 127] on div "2 portal in Port "portal" submissions from Port" at bounding box center [241, 127] width 361 height 22
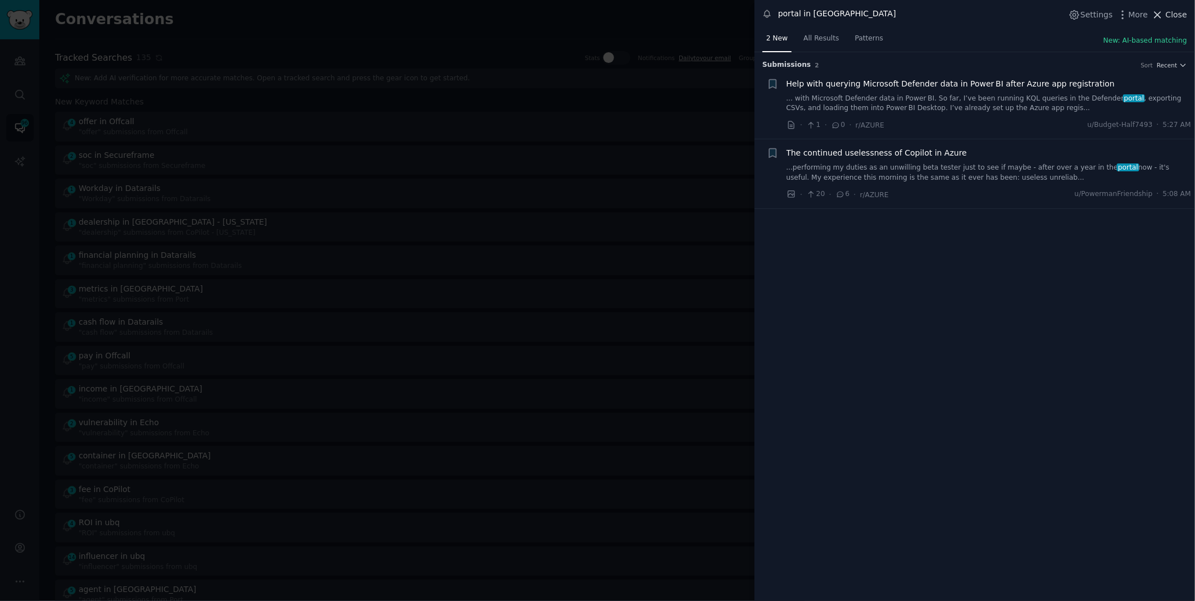
click at [1176, 15] on span "Close" at bounding box center [1175, 15] width 21 height 12
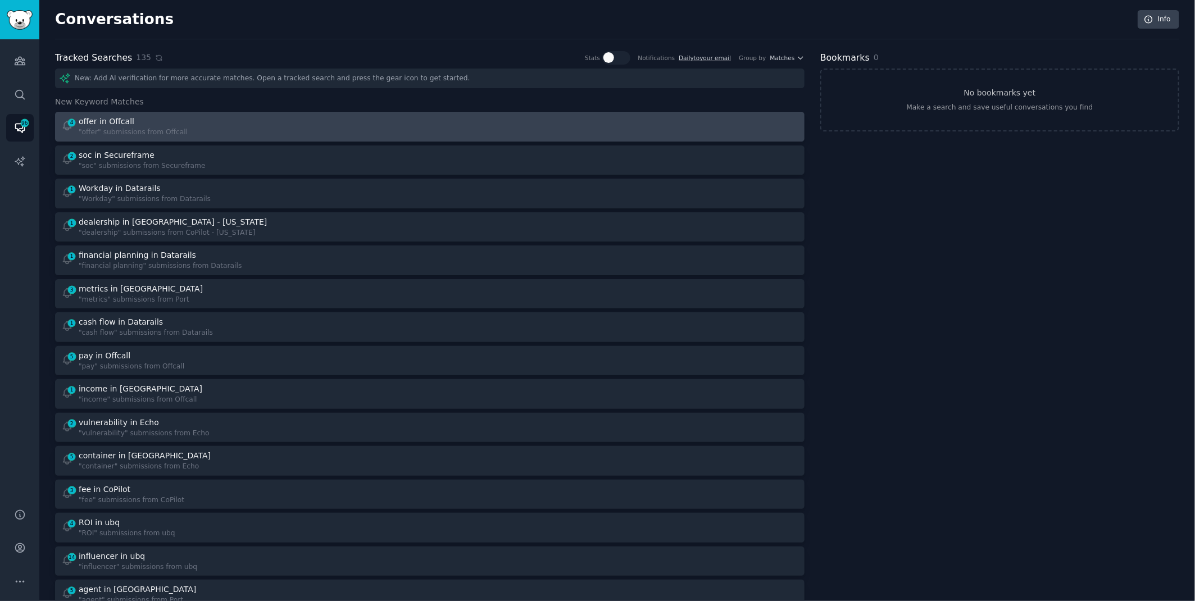
click at [395, 136] on div "4 offer in Offcall "offer" submissions from Offcall" at bounding box center [241, 127] width 361 height 22
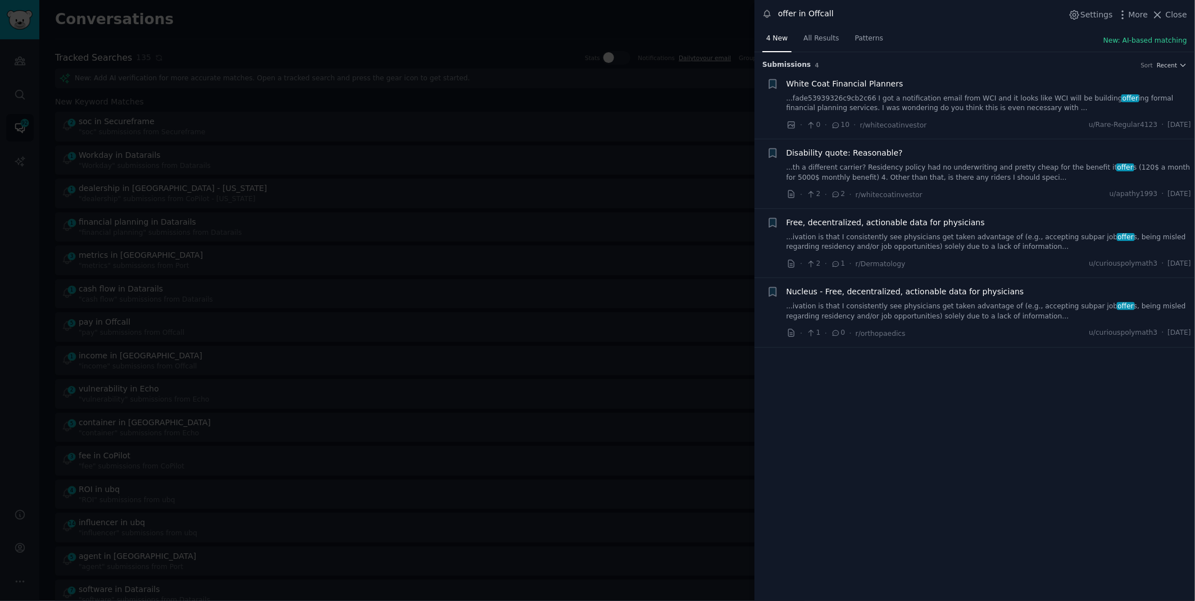
click at [958, 239] on link "...ivation is that I consistently see physicians get taken advantage of (e.g., …" at bounding box center [988, 242] width 405 height 20
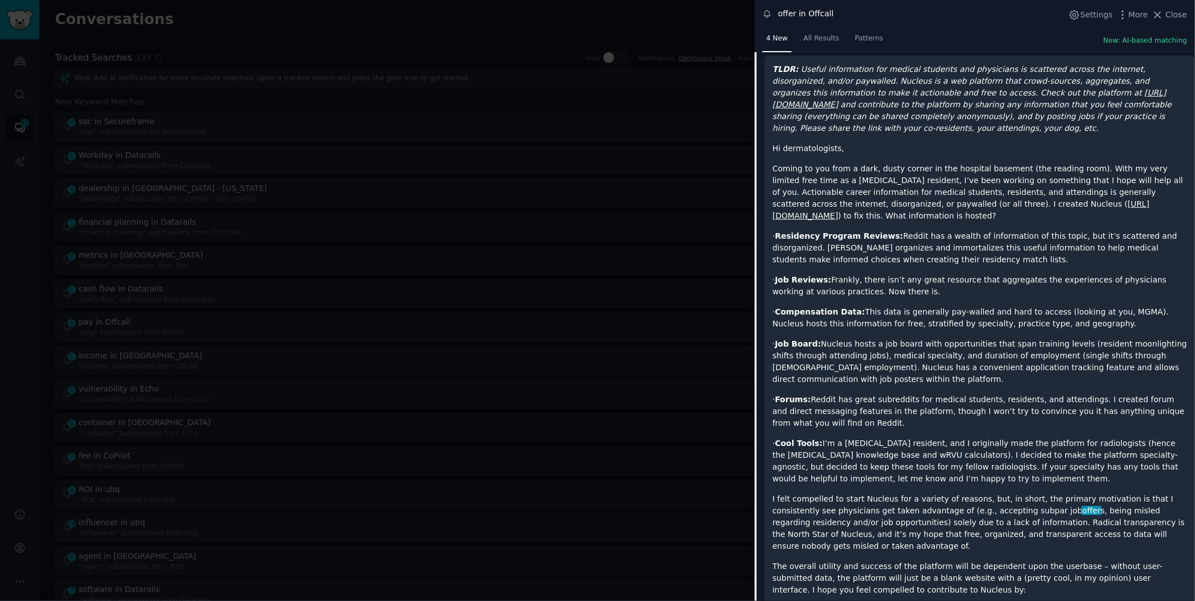
scroll to position [210, 0]
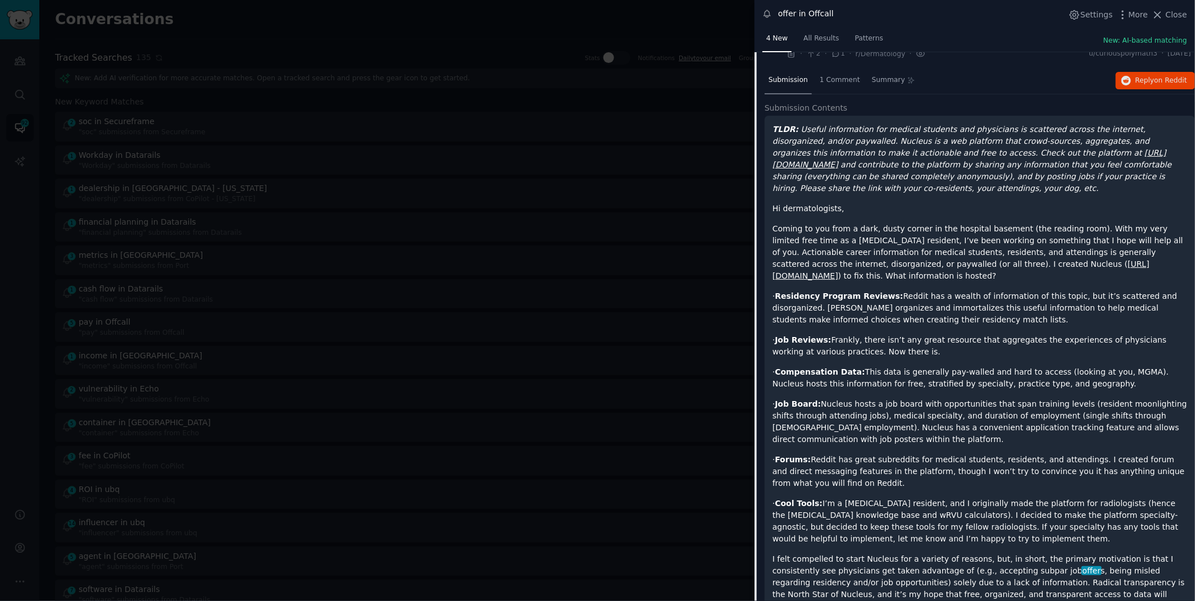
click at [1013, 265] on link "https://nucleusmed.io/" at bounding box center [960, 269] width 377 height 21
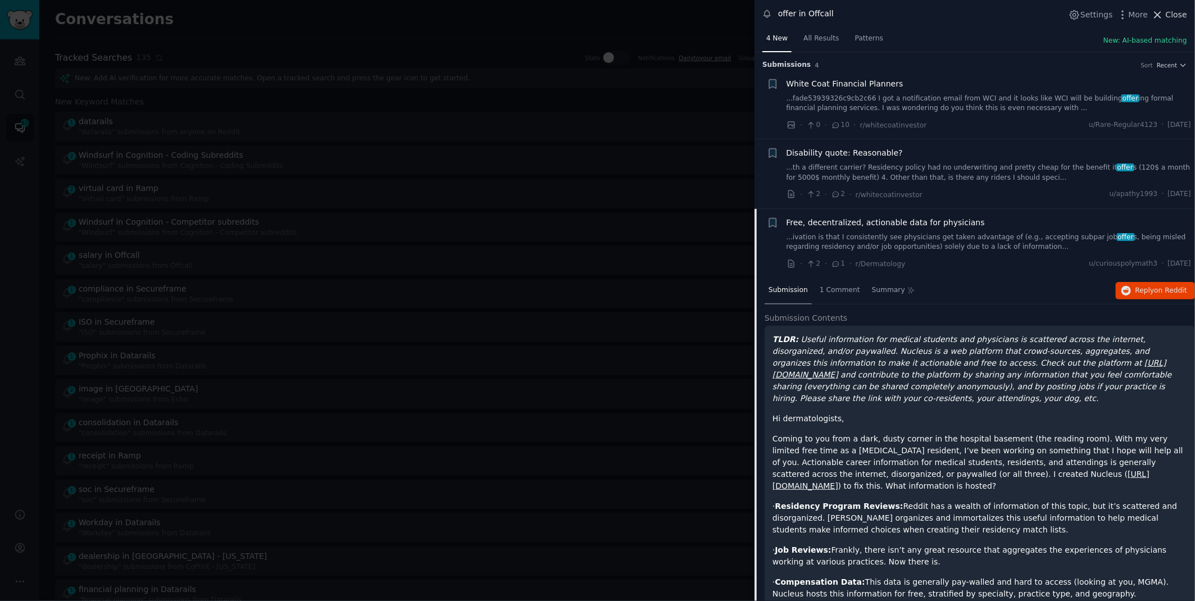
click at [1173, 15] on span "Close" at bounding box center [1175, 15] width 21 height 12
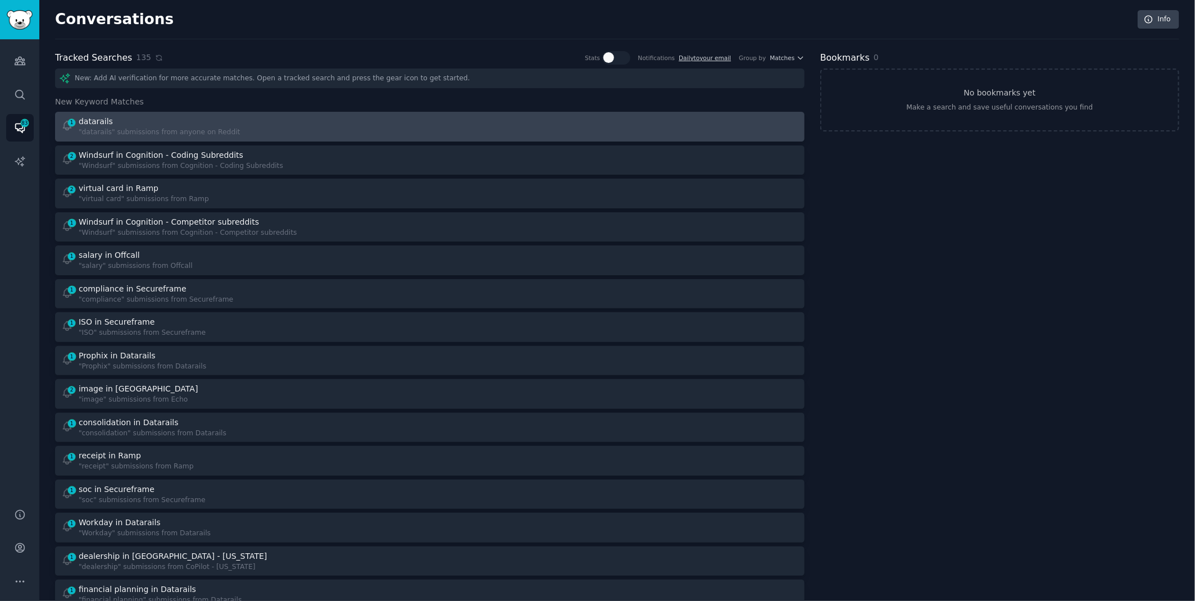
click at [292, 120] on div "1 datarails "datarails" submissions from anyone on Reddit" at bounding box center [241, 127] width 361 height 22
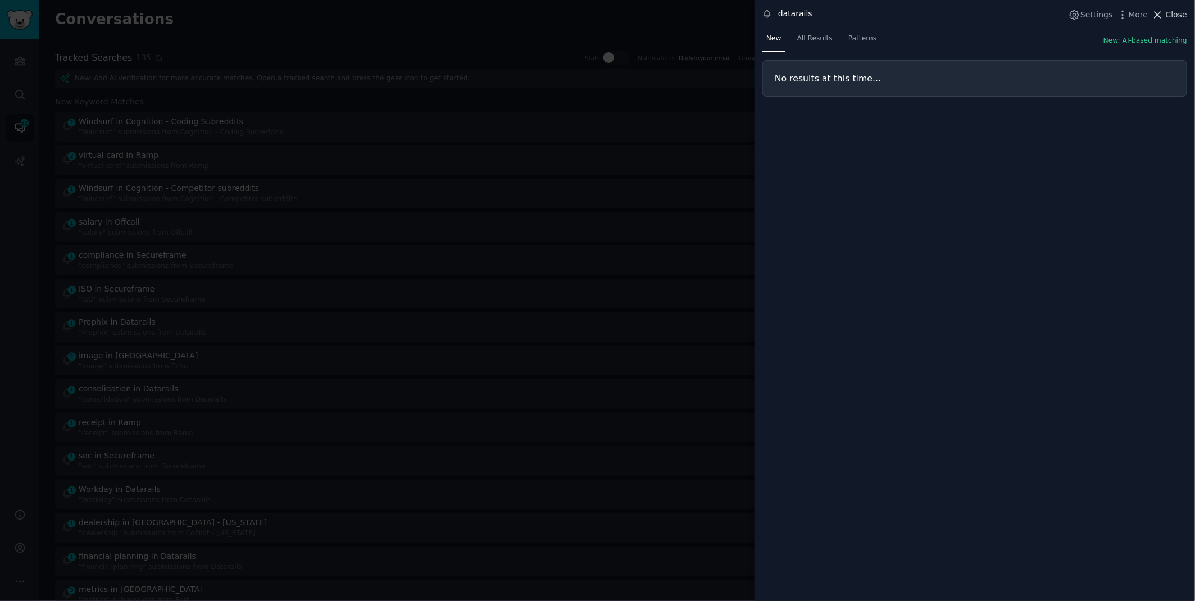
click at [1160, 14] on icon at bounding box center [1157, 15] width 12 height 12
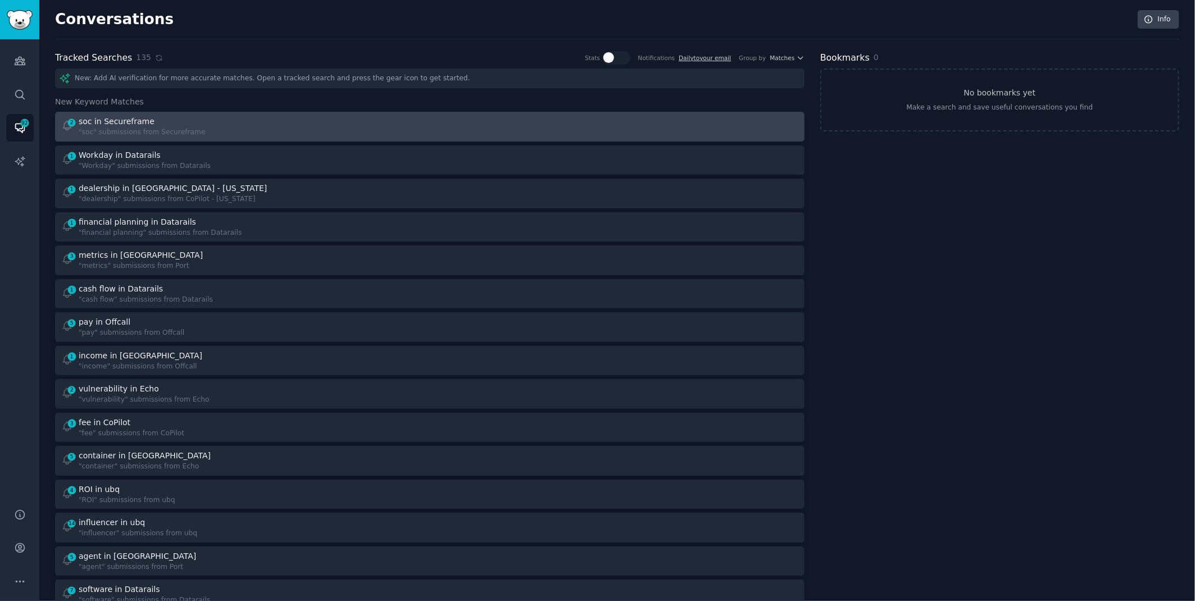
click at [138, 117] on div "soc in Secureframe" at bounding box center [117, 122] width 76 height 12
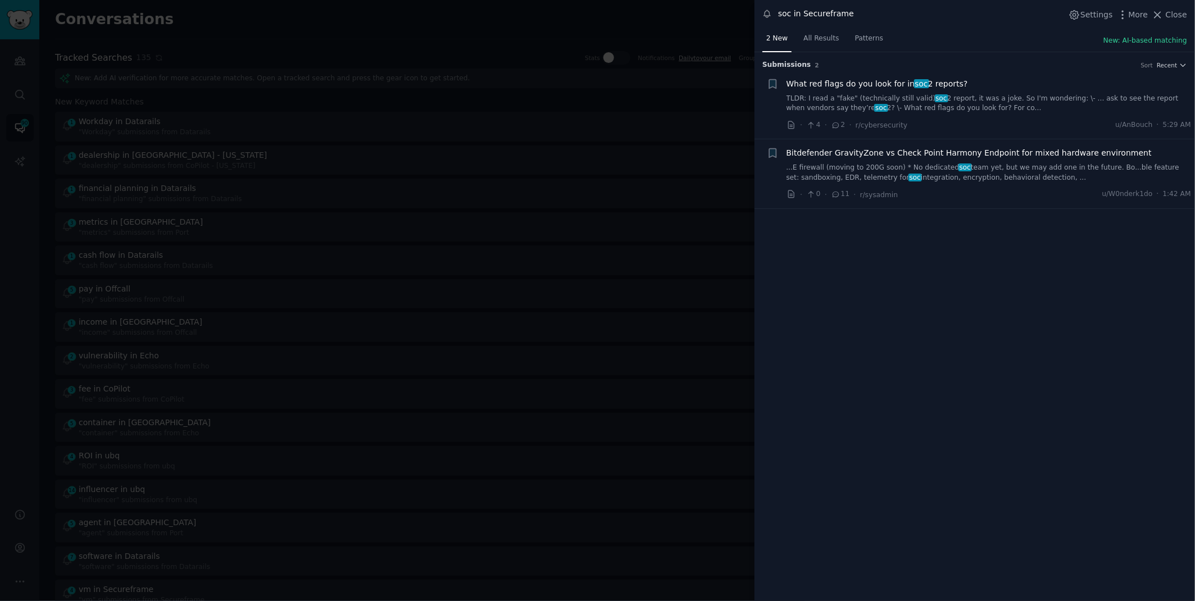
click at [855, 97] on link "TLDR: I read a "fake" (technically still valid) soc 2 report, it was a joke. So…" at bounding box center [988, 104] width 405 height 20
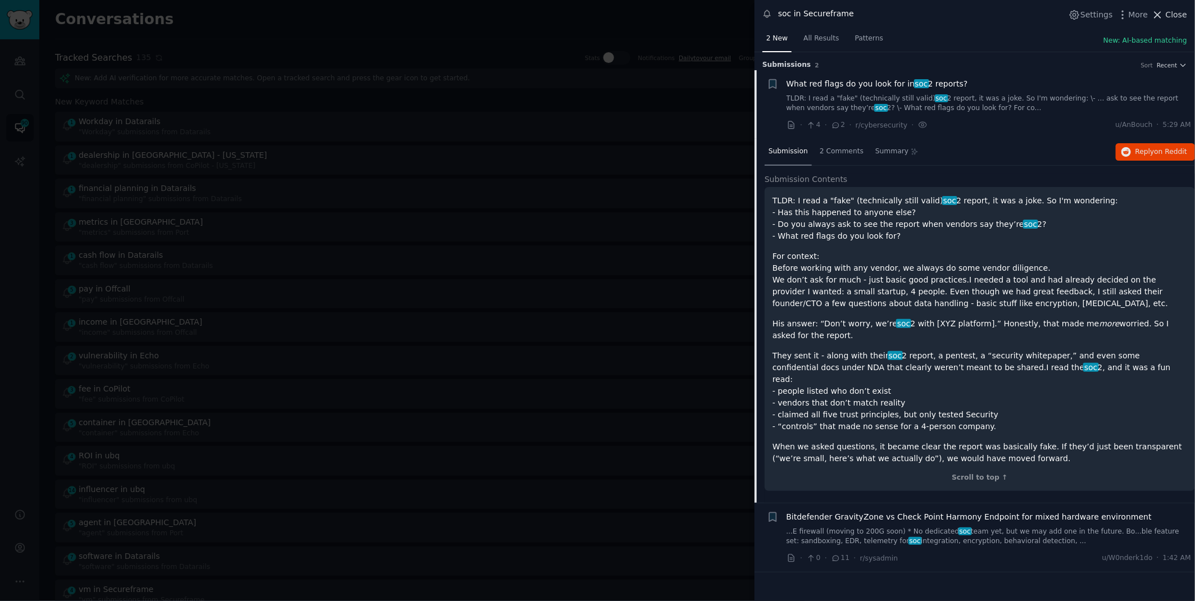
click at [1181, 14] on span "Close" at bounding box center [1175, 15] width 21 height 12
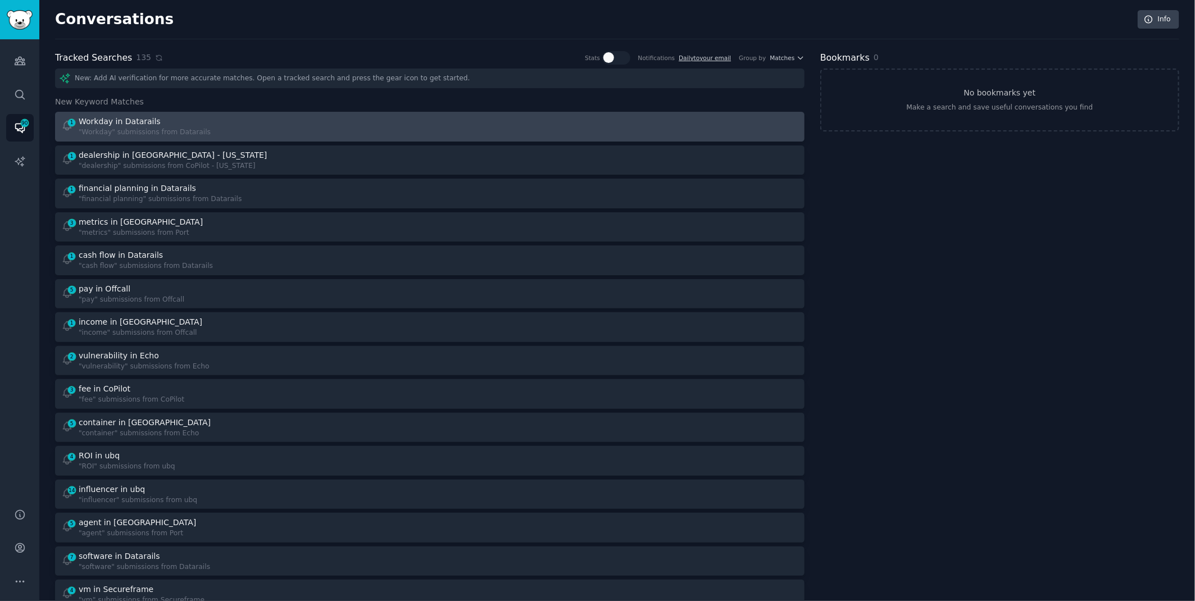
click at [350, 121] on div "1 Workday in Datarails "Workday" submissions from Datarails" at bounding box center [241, 127] width 361 height 22
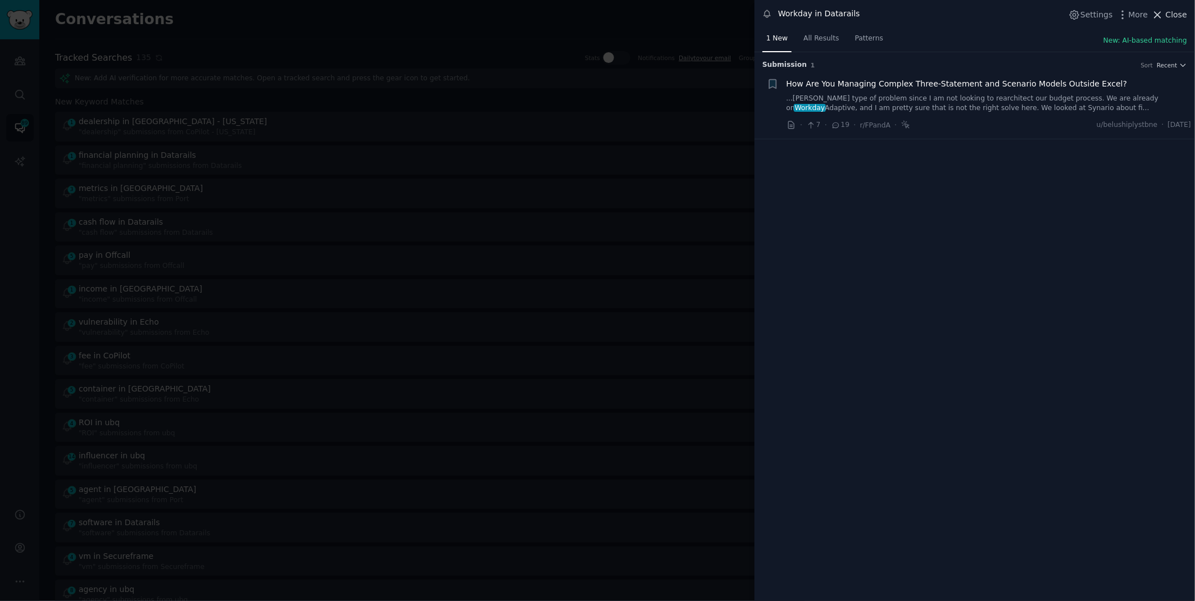
click at [1171, 12] on span "Close" at bounding box center [1175, 15] width 21 height 12
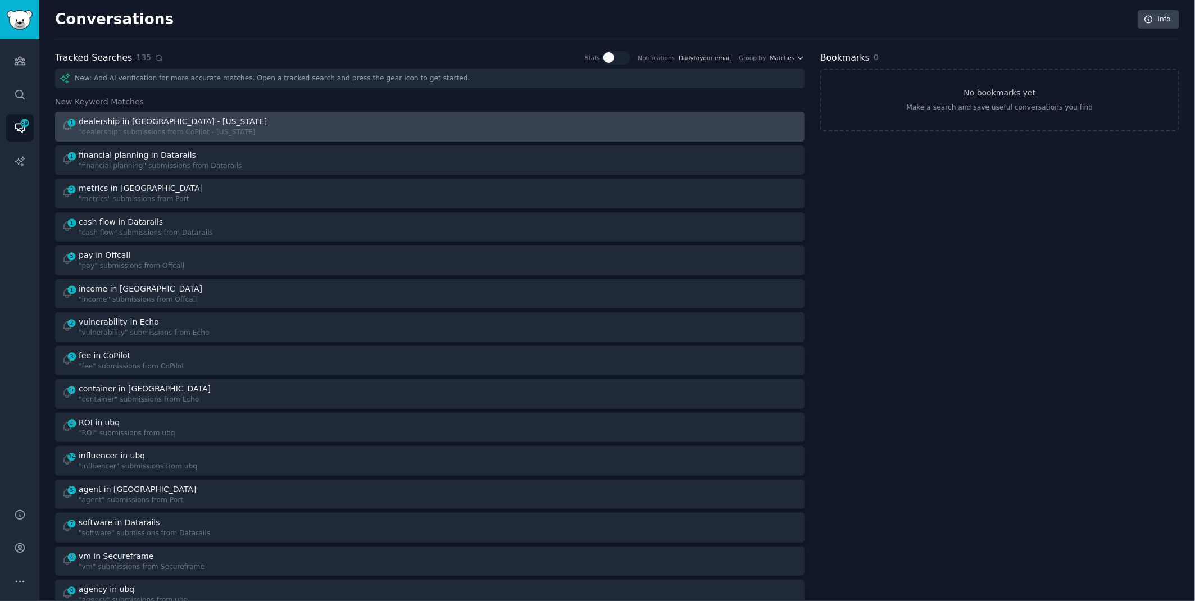
click at [338, 132] on div "1 dealership in CoPilot - [US_STATE] "dealership" submissions from CoPilot - [U…" at bounding box center [241, 127] width 361 height 22
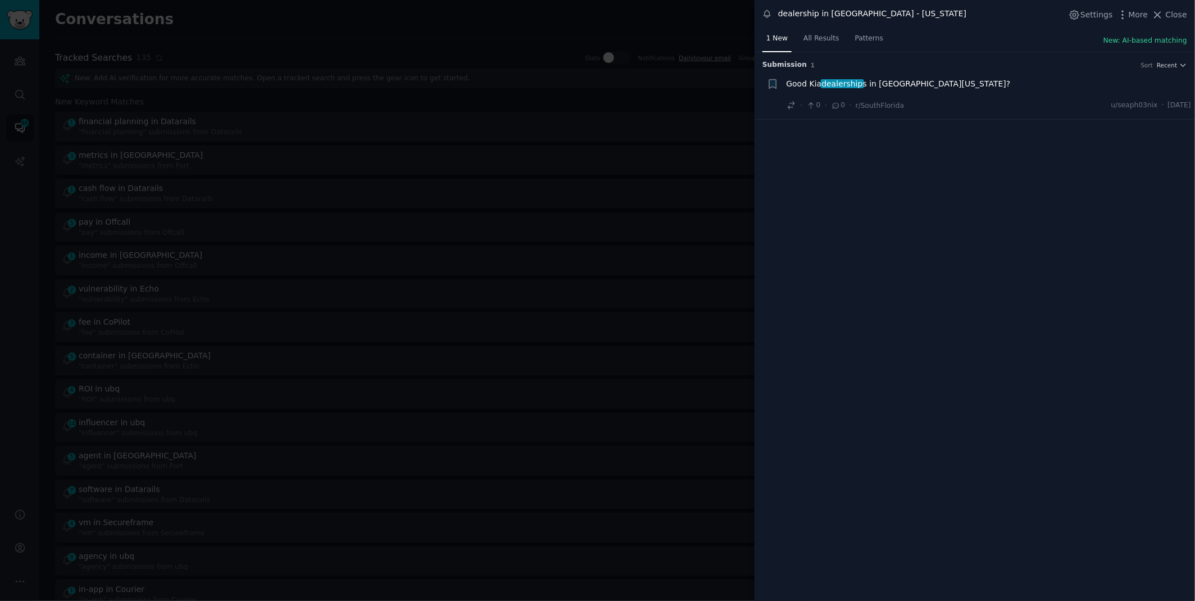
click at [895, 83] on span "Good Kia dealership s in [GEOGRAPHIC_DATA][US_STATE]?" at bounding box center [898, 84] width 224 height 12
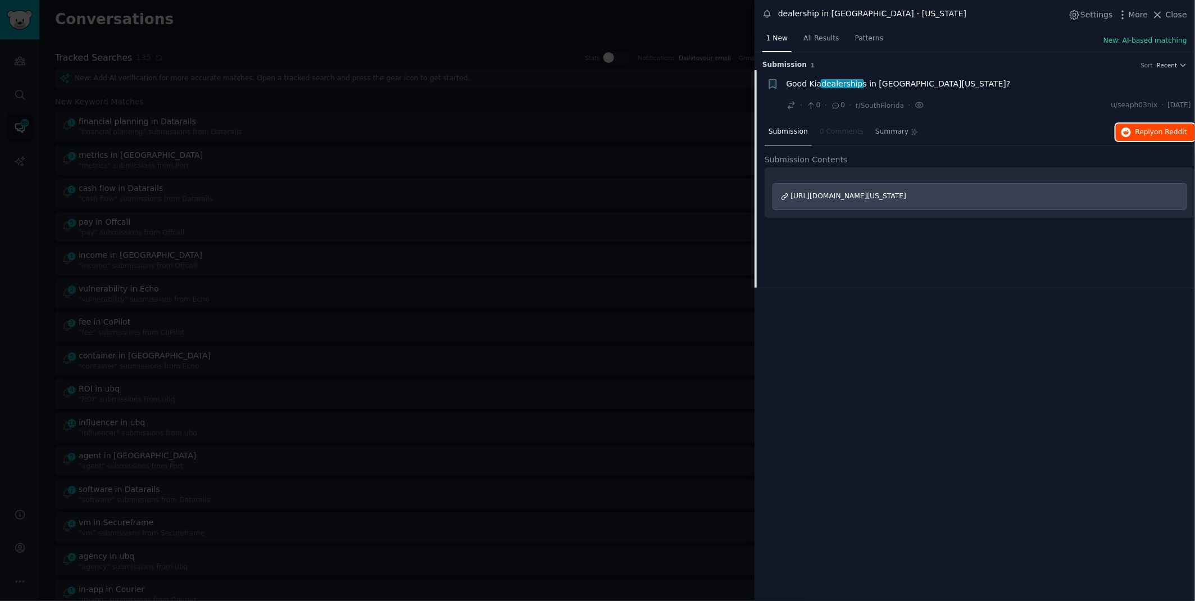
click at [1148, 138] on button "Reply on Reddit" at bounding box center [1154, 133] width 79 height 18
click at [426, 51] on div at bounding box center [597, 300] width 1195 height 601
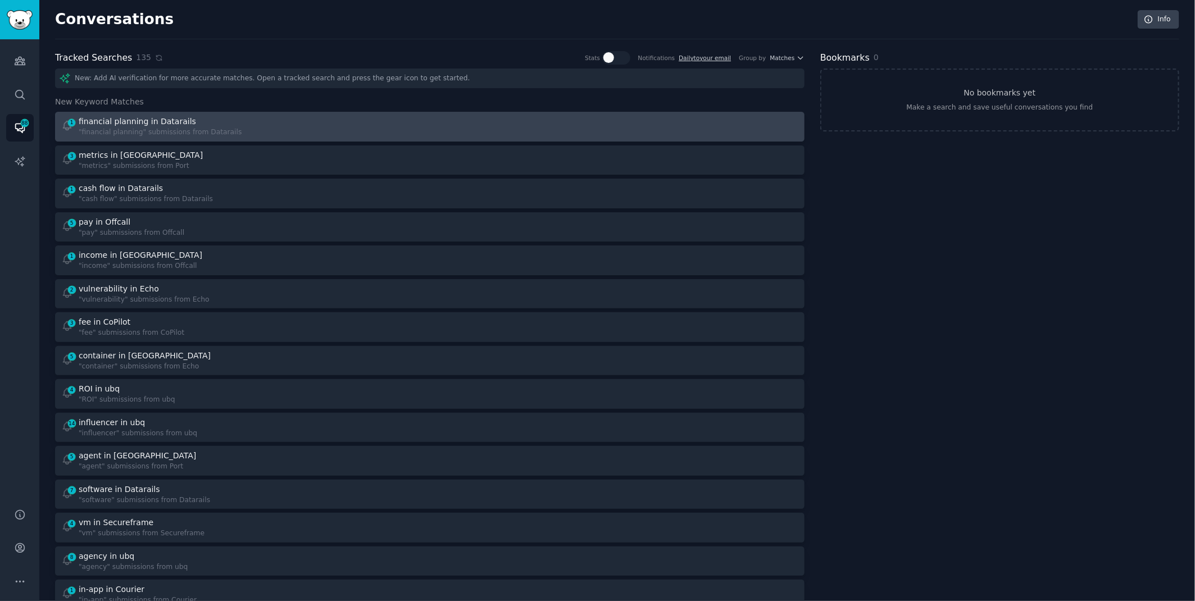
click at [325, 133] on div "1 financial planning in Datarails "financial planning" submissions from Datarai…" at bounding box center [241, 127] width 361 height 22
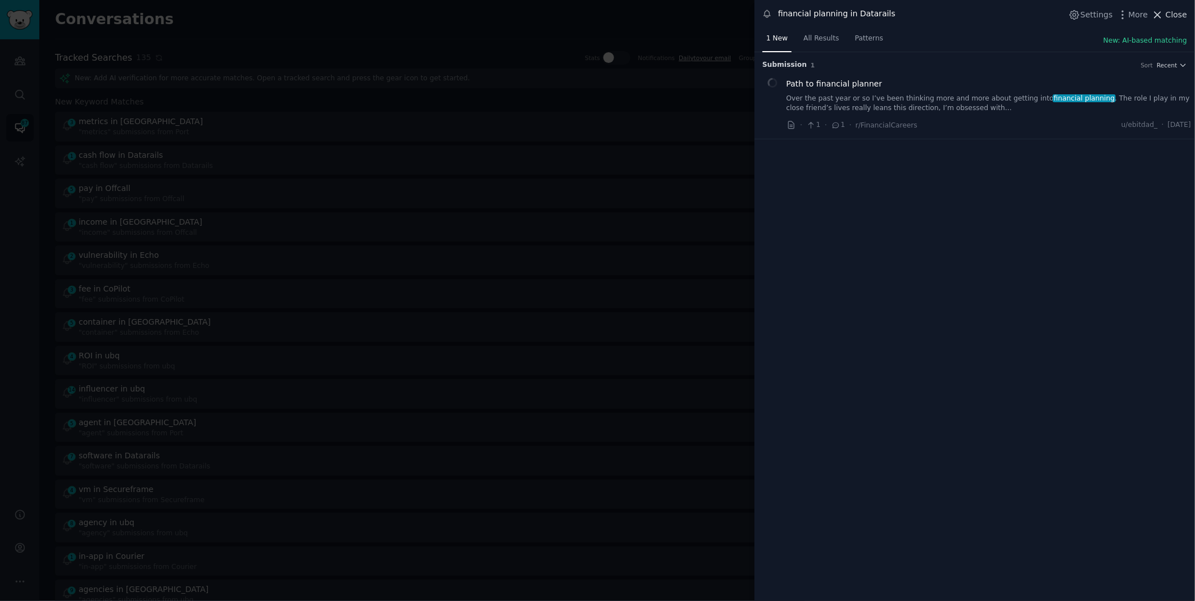
click at [1176, 17] on span "Close" at bounding box center [1175, 15] width 21 height 12
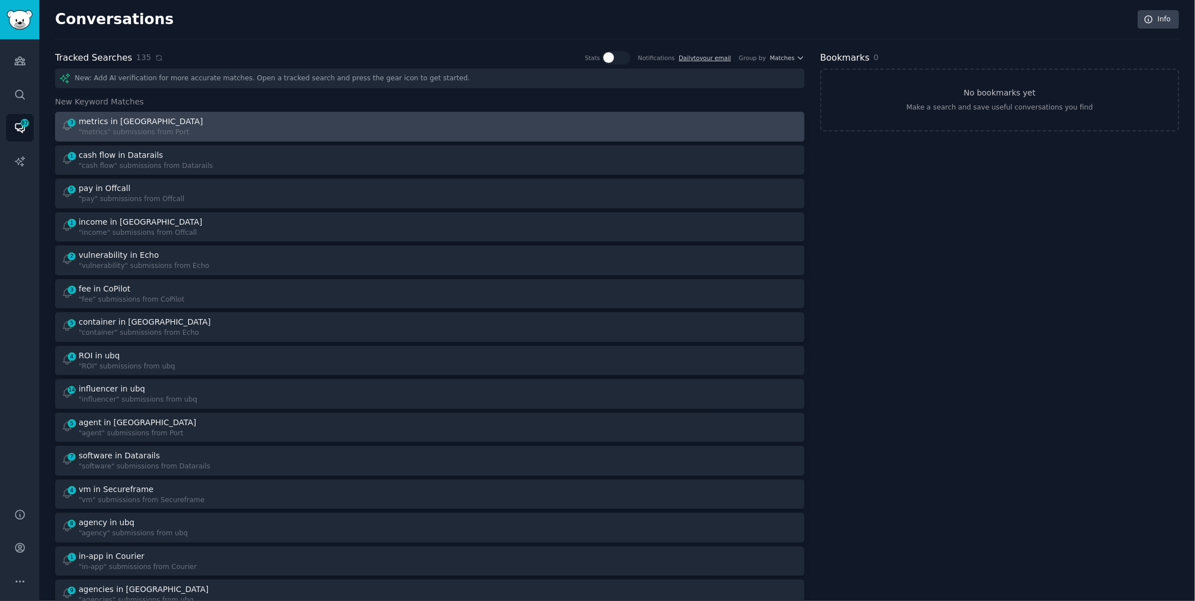
click at [422, 129] on div "3 metrics in Port "metrics" submissions from [GEOGRAPHIC_DATA]" at bounding box center [429, 127] width 741 height 22
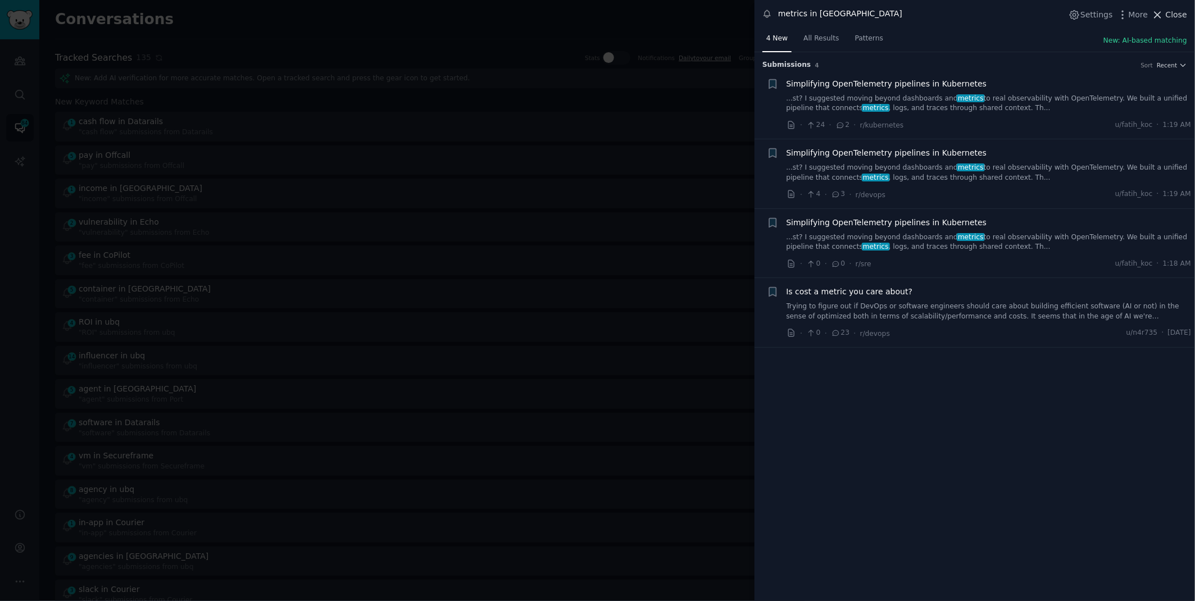
click at [1177, 16] on span "Close" at bounding box center [1175, 15] width 21 height 12
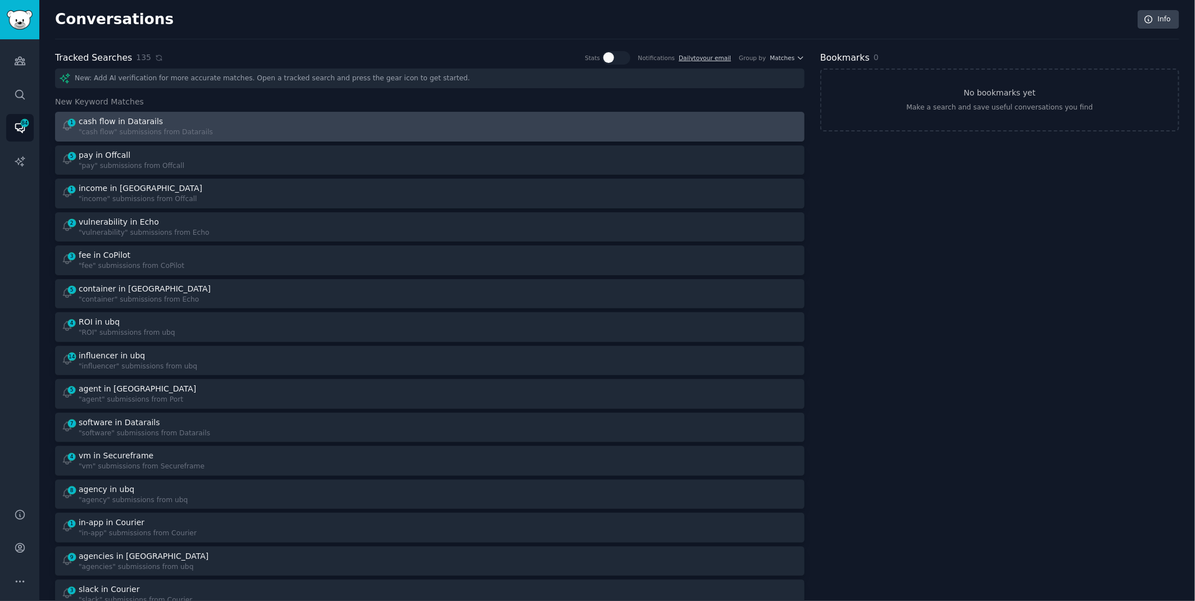
click at [342, 124] on div "1 cash flow in Datarails "cash flow" submissions from Datarails" at bounding box center [241, 127] width 361 height 22
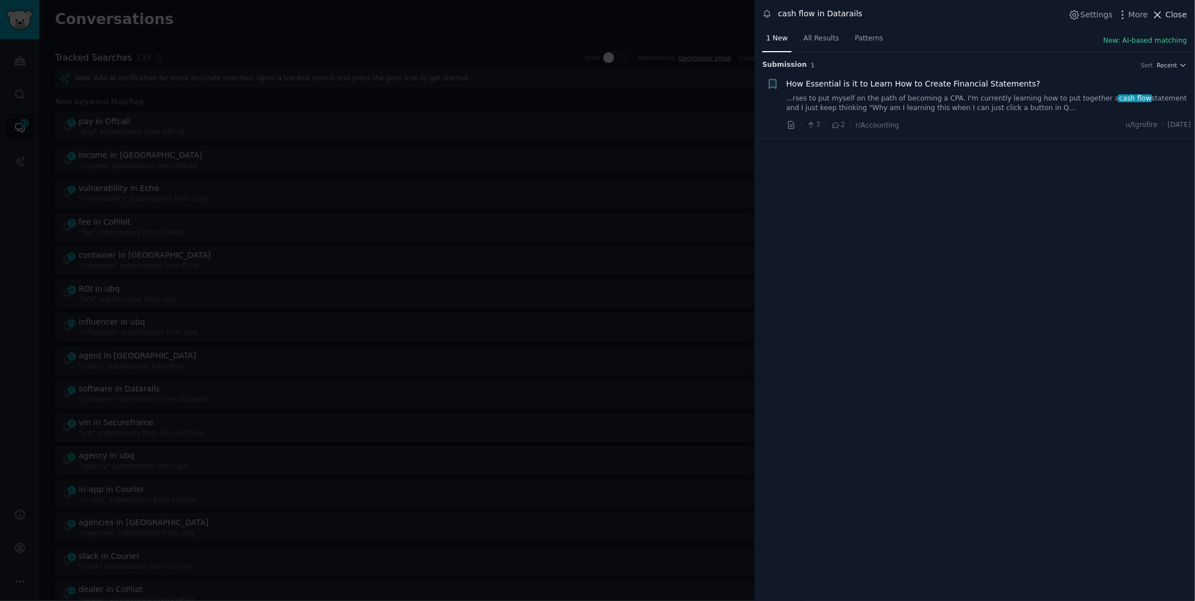
click at [1168, 15] on span "Close" at bounding box center [1175, 15] width 21 height 12
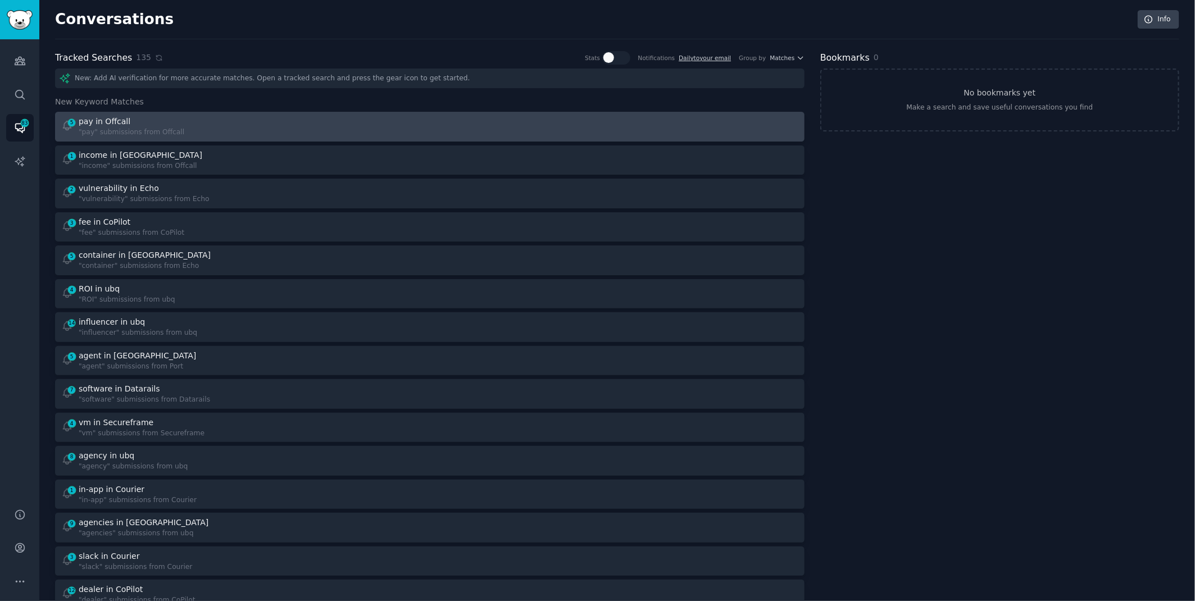
click at [446, 133] on div at bounding box center [617, 127] width 361 height 22
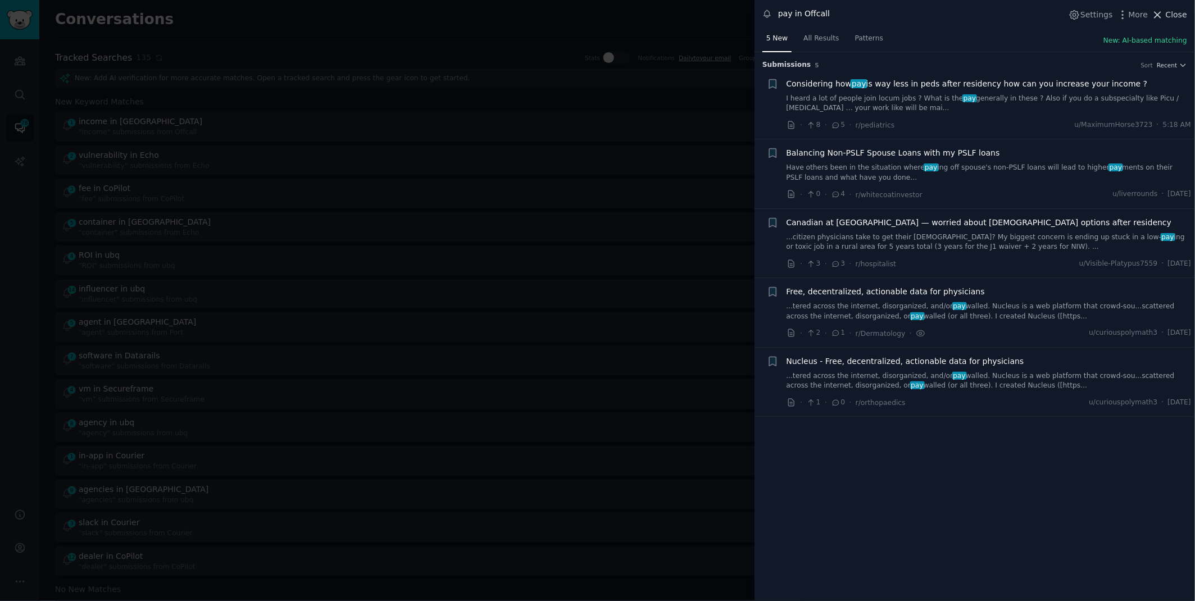
click at [1158, 17] on icon at bounding box center [1157, 15] width 12 height 12
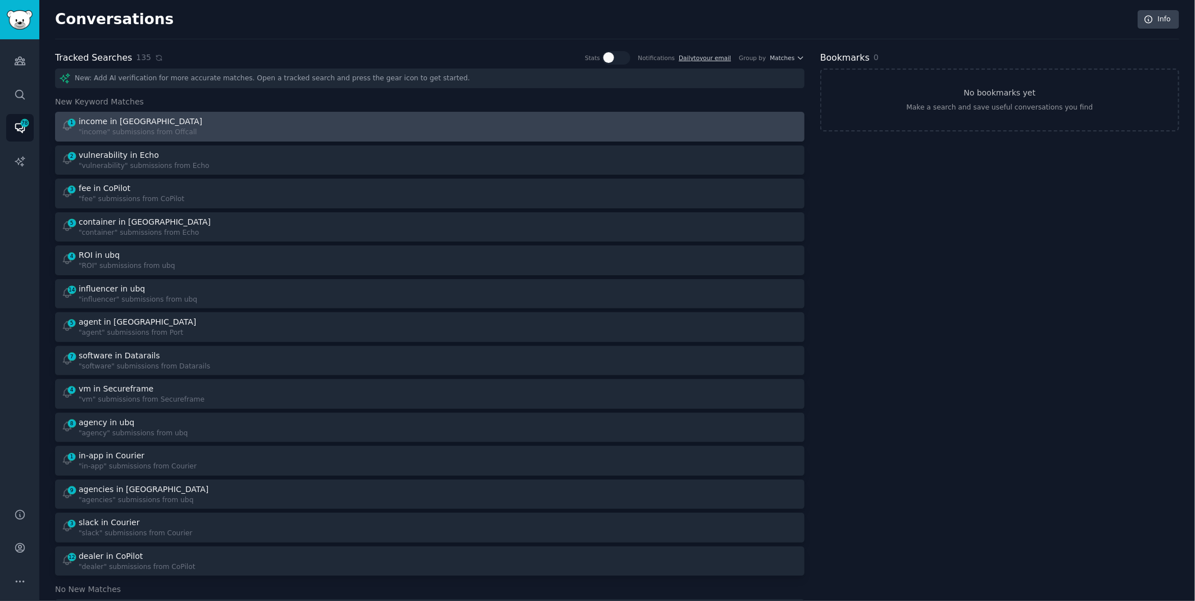
click at [264, 131] on div "1 income in Offcall "income" submissions from Offcall" at bounding box center [241, 127] width 361 height 22
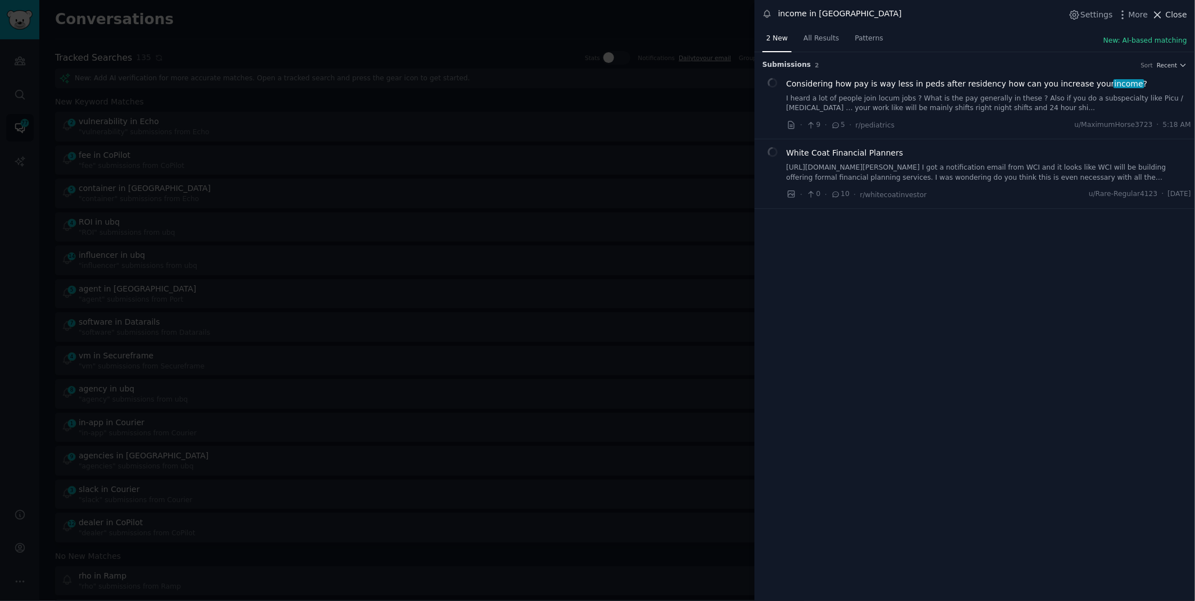
click at [1175, 15] on span "Close" at bounding box center [1175, 15] width 21 height 12
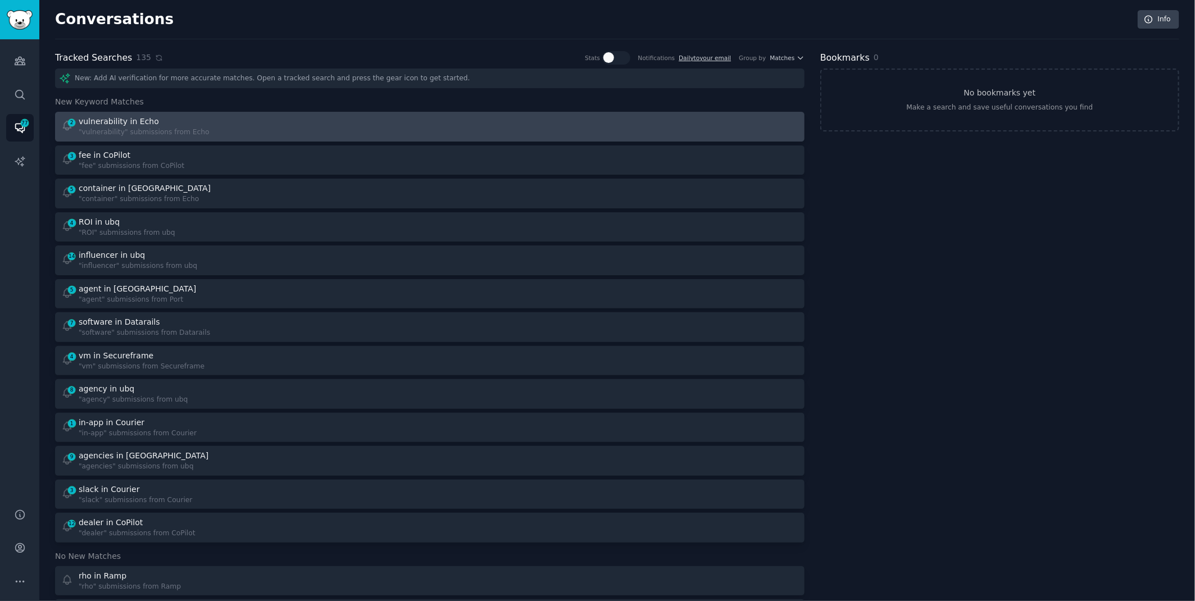
click at [278, 136] on div "2 vulnerability in Echo "vulnerability" submissions from Echo" at bounding box center [241, 127] width 361 height 22
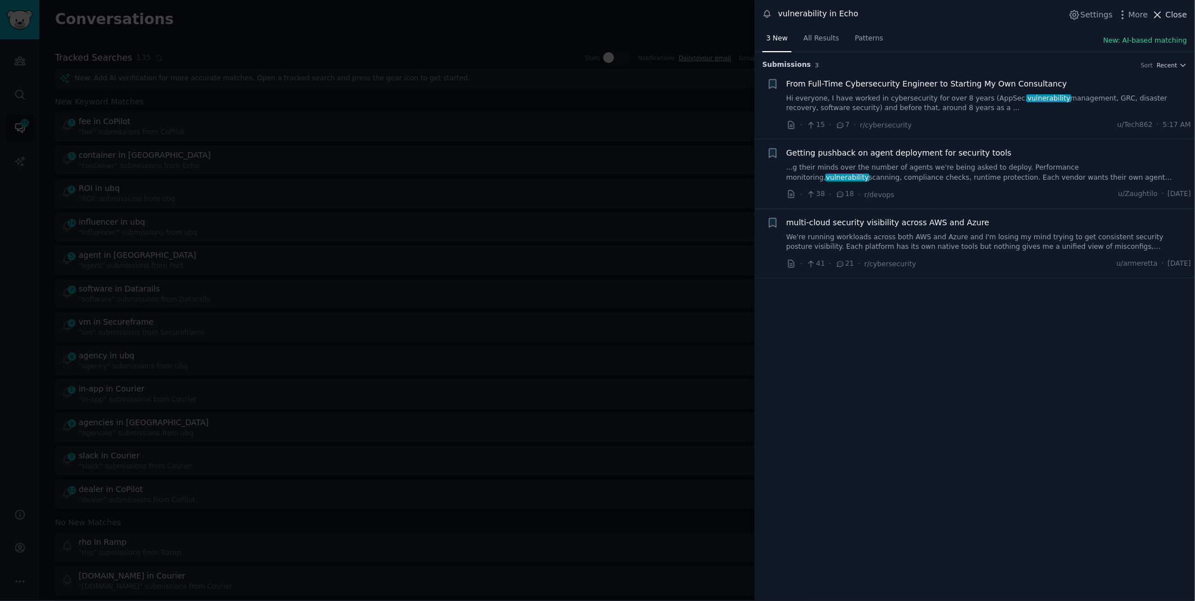
click at [1170, 19] on span "Close" at bounding box center [1175, 15] width 21 height 12
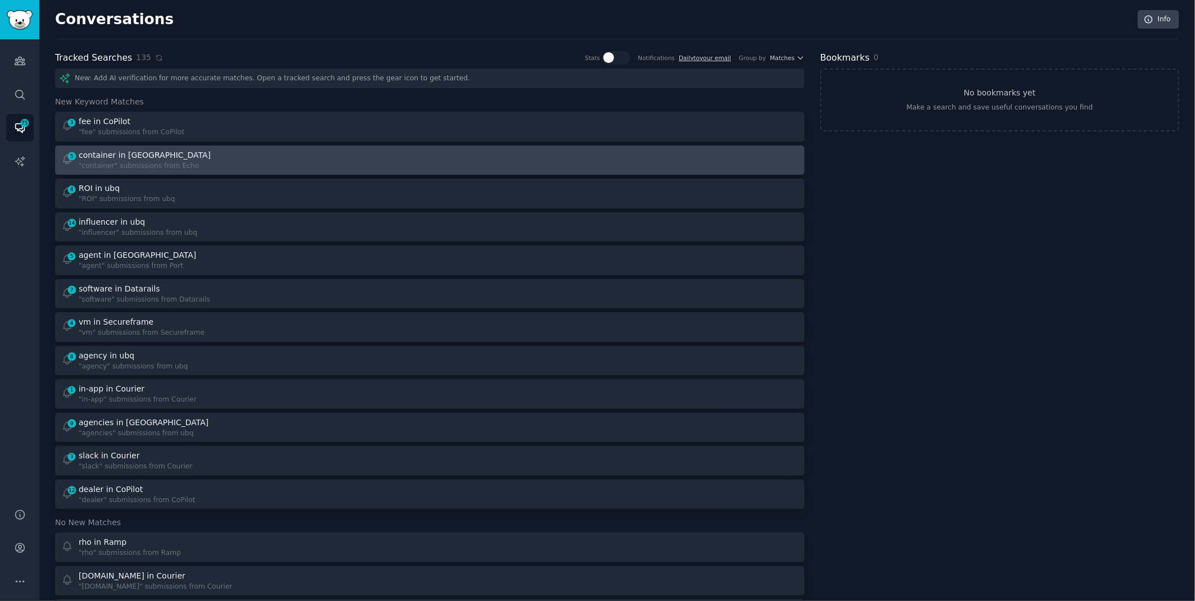
click at [340, 153] on div "5 container in Echo "container" submissions from Echo" at bounding box center [241, 160] width 361 height 22
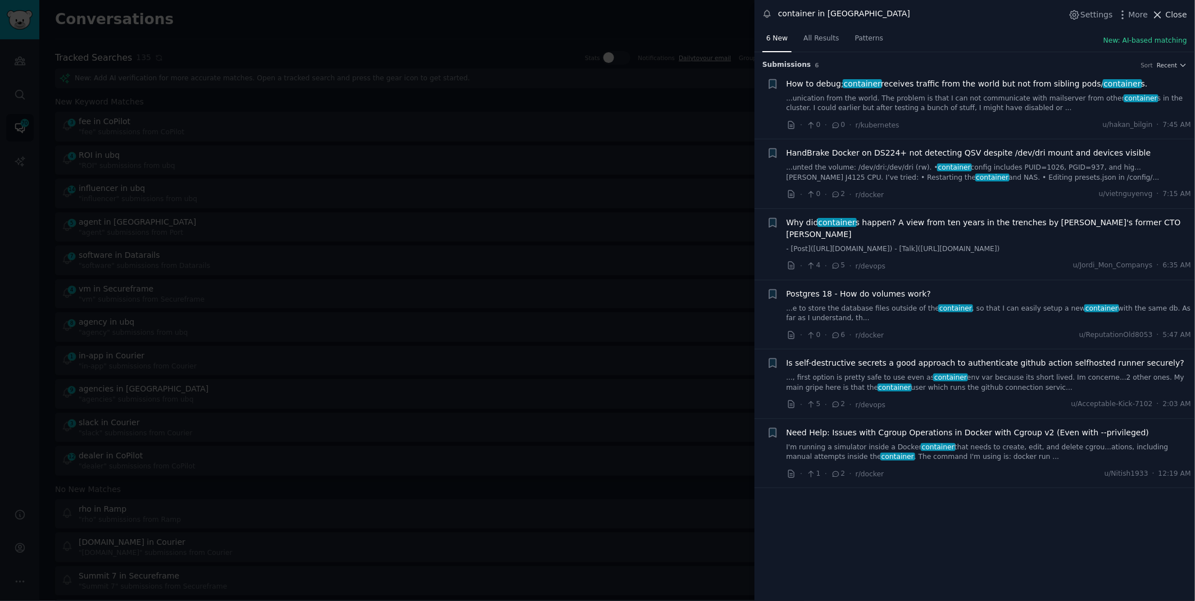
click at [1168, 13] on span "Close" at bounding box center [1175, 15] width 21 height 12
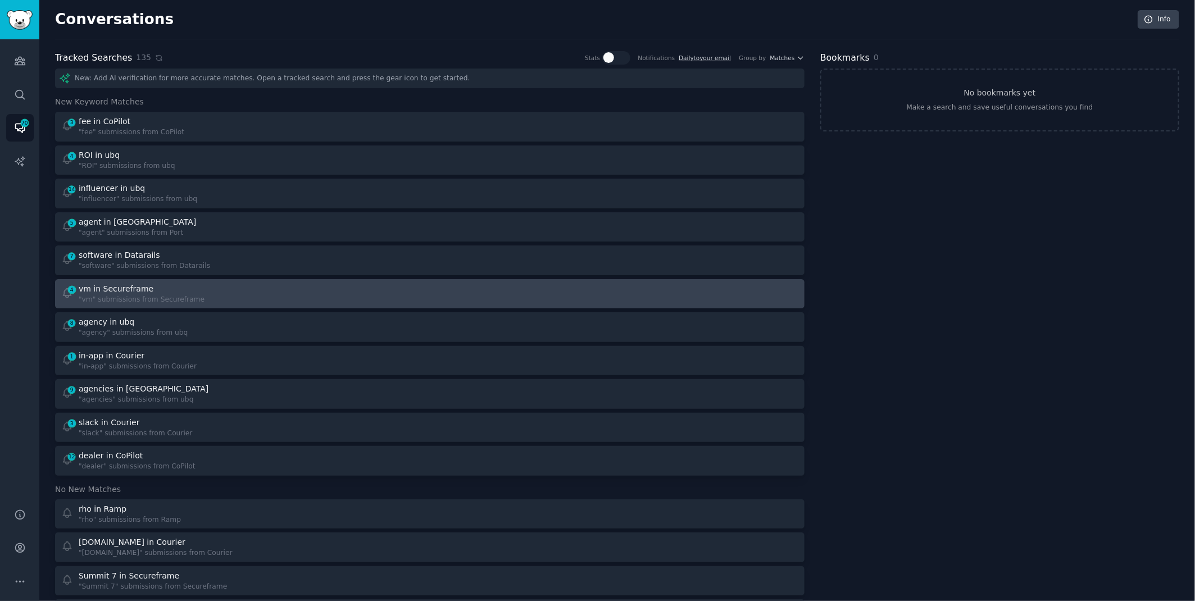
click at [258, 303] on link "4 vm in Secureframe "vm" submissions from Secureframe" at bounding box center [429, 294] width 749 height 30
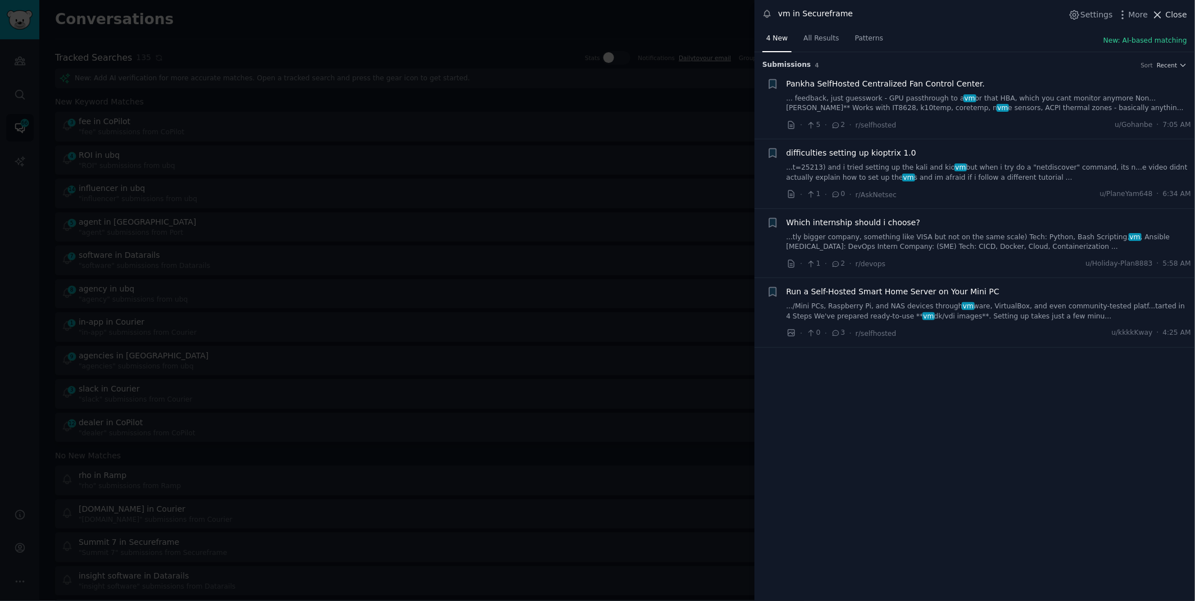
click at [1166, 16] on span "Close" at bounding box center [1175, 15] width 21 height 12
